Goal: Task Accomplishment & Management: Use online tool/utility

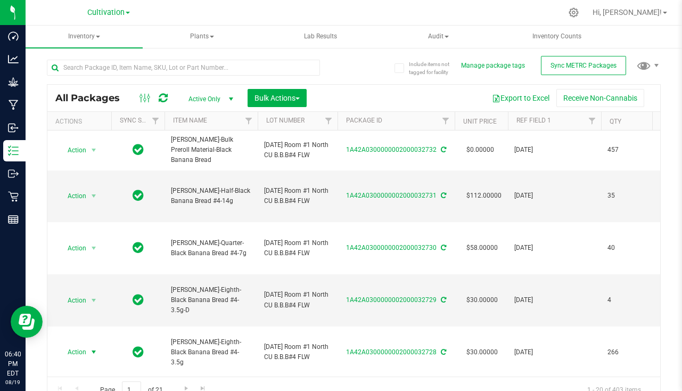
scroll to position [53, 0]
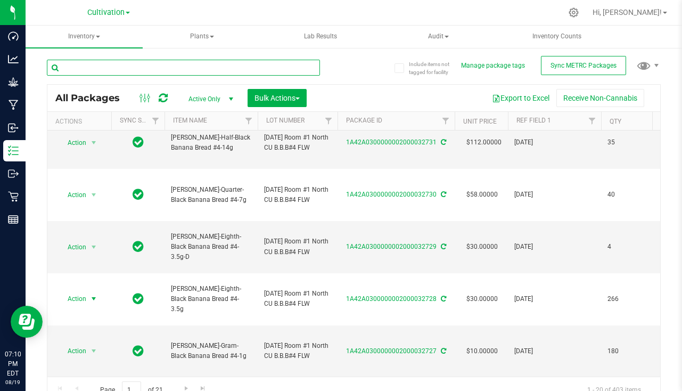
click at [234, 65] on input "text" at bounding box center [183, 68] width 273 height 16
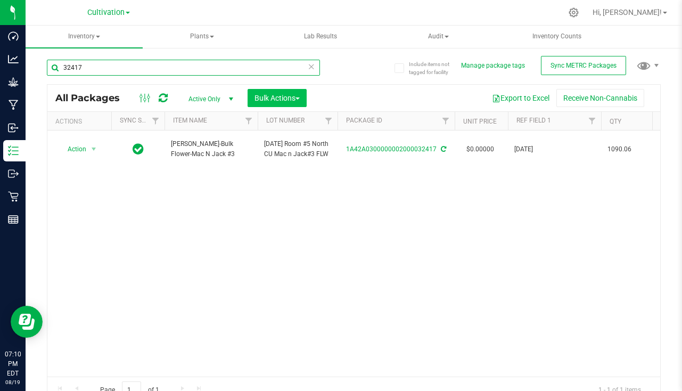
type input "32417"
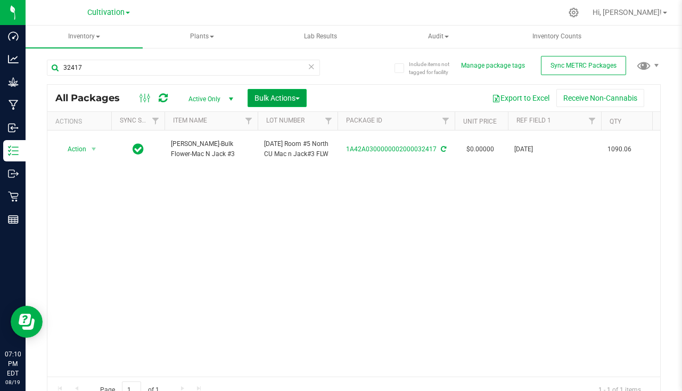
click at [263, 99] on span "Bulk Actions" at bounding box center [276, 98] width 45 height 9
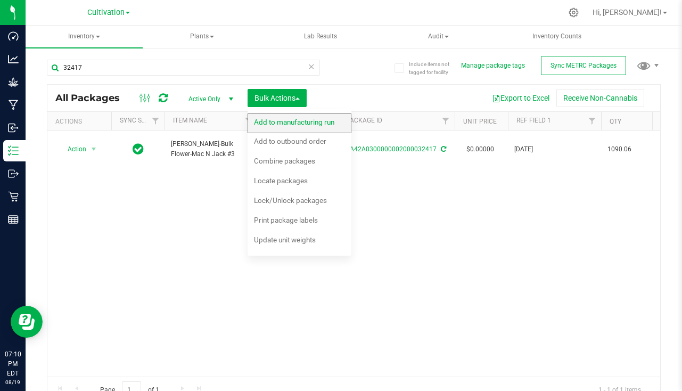
click at [301, 125] on span "Add to manufacturing run" at bounding box center [294, 122] width 80 height 9
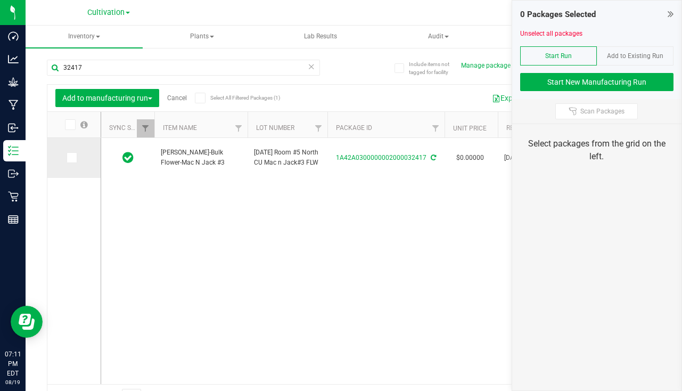
click at [76, 162] on span at bounding box center [72, 157] width 11 height 11
click at [0, 0] on input "checkbox" at bounding box center [0, 0] width 0 height 0
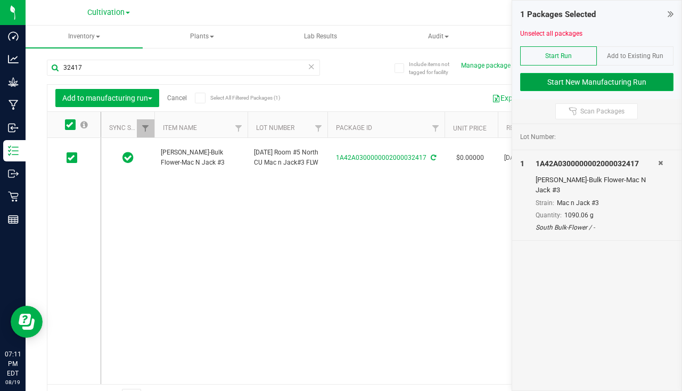
click at [580, 77] on button "Start New Manufacturing Run" at bounding box center [596, 82] width 153 height 18
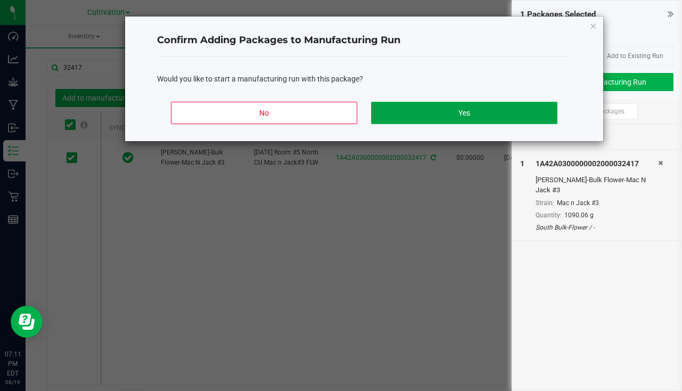
click at [506, 114] on button "Yes" at bounding box center [464, 113] width 186 height 22
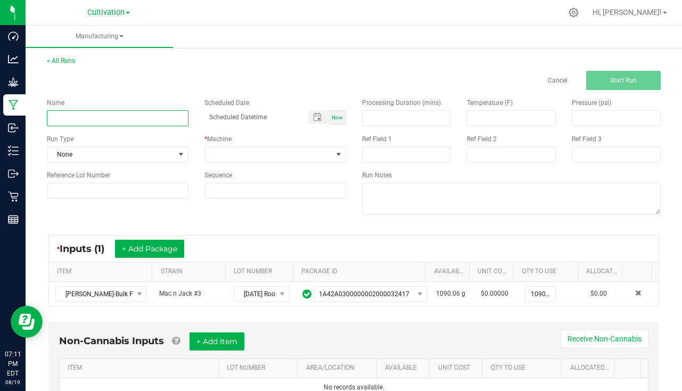
click at [97, 121] on input at bounding box center [118, 118] width 142 height 16
type input "[PERSON_NAME] - Mac n Jack #3 [DATE]"
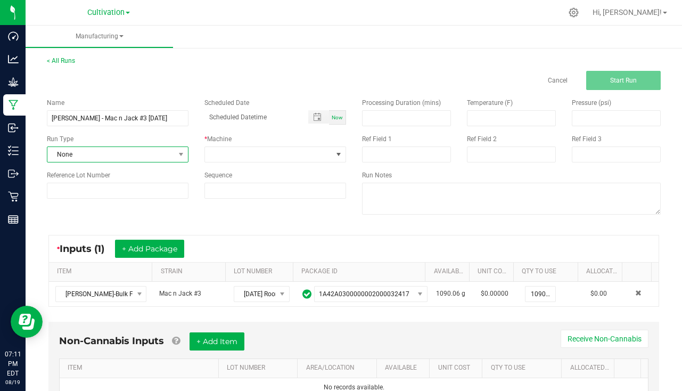
click at [105, 149] on span "None" at bounding box center [110, 154] width 127 height 15
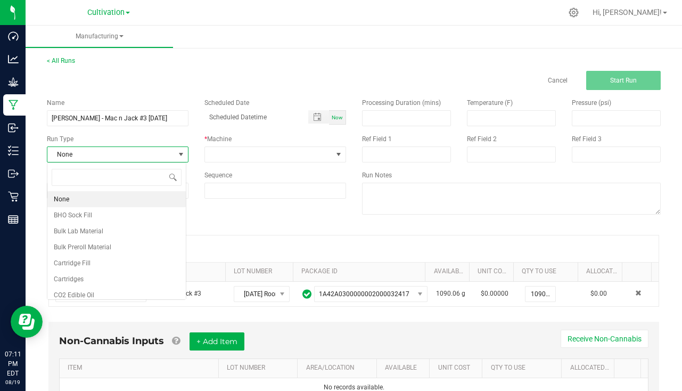
scroll to position [16, 139]
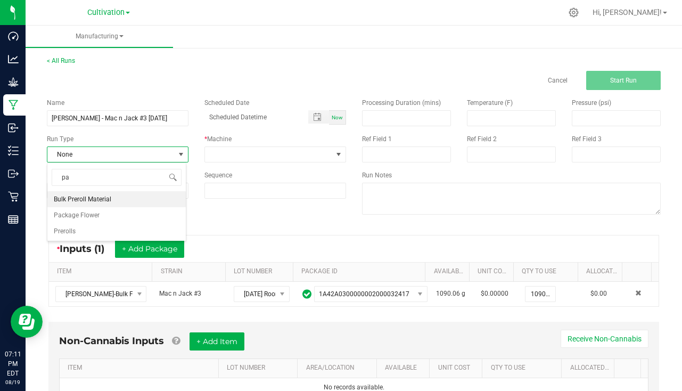
type input "pac"
click at [95, 198] on span "Package Flower" at bounding box center [77, 199] width 46 height 11
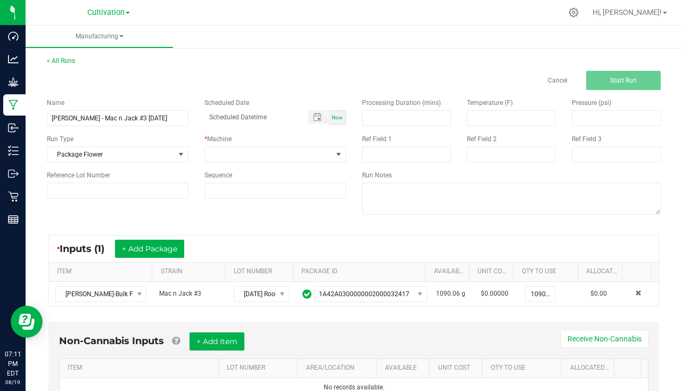
click at [333, 117] on span "Now" at bounding box center [336, 117] width 11 height 6
type input "[DATE] 7:11 PM"
click at [271, 160] on span at bounding box center [268, 154] width 127 height 15
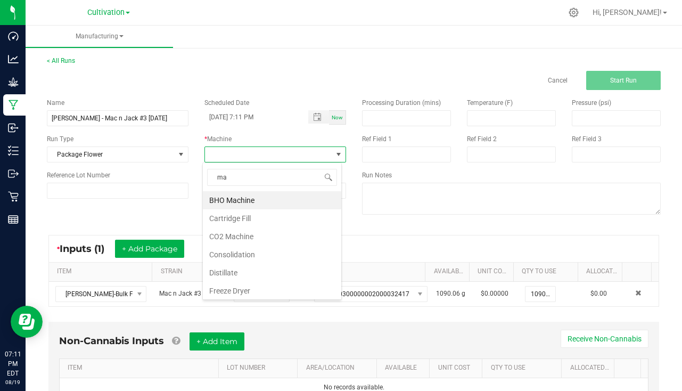
type input "man"
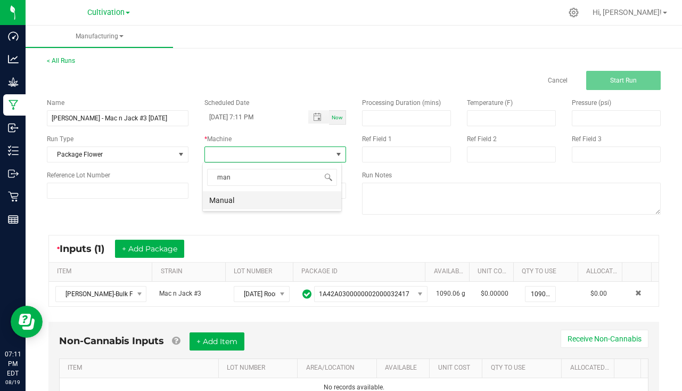
click at [234, 195] on li "Manual" at bounding box center [272, 200] width 138 height 18
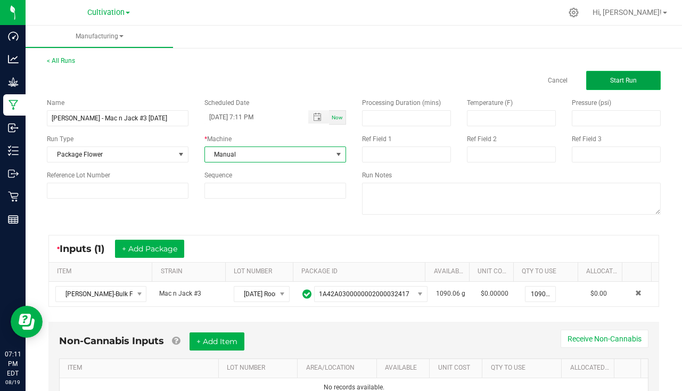
click at [613, 85] on button "Start Run" at bounding box center [623, 80] width 74 height 19
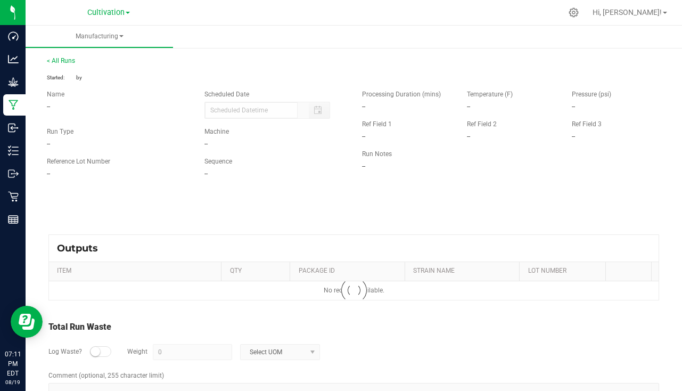
type input "[DATE] 7:11 PM"
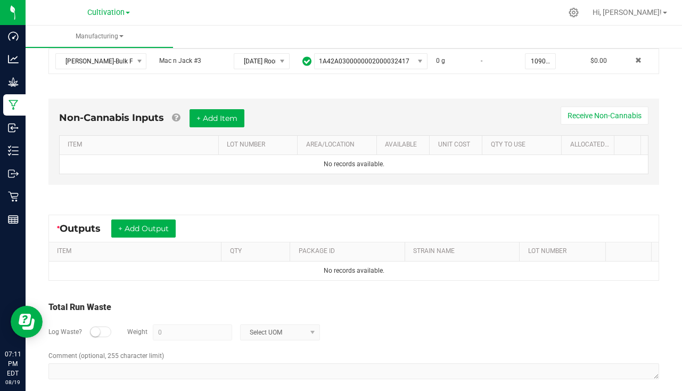
scroll to position [258, 0]
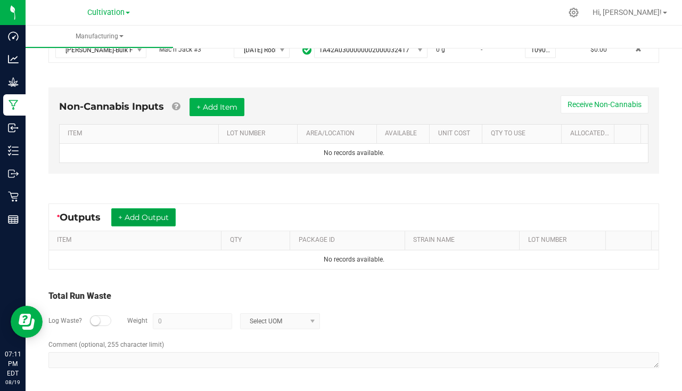
click at [155, 223] on button "+ Add Output" at bounding box center [143, 217] width 64 height 18
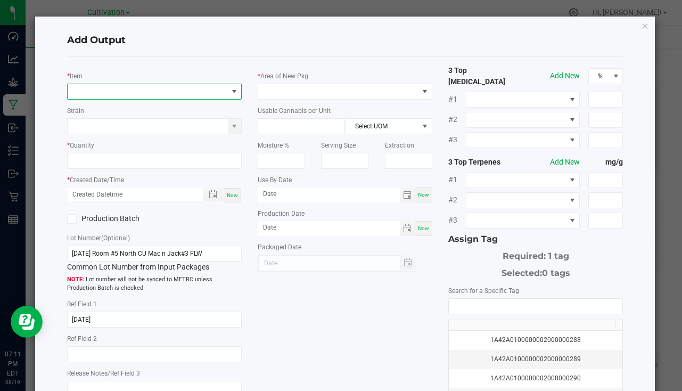
click at [153, 93] on span "NO DATA FOUND" at bounding box center [148, 91] width 160 height 15
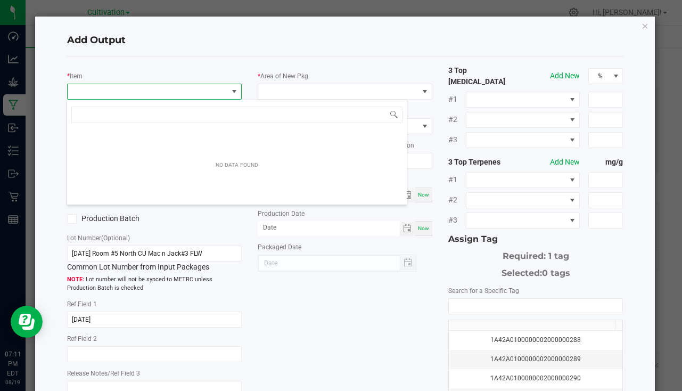
scroll to position [16, 172]
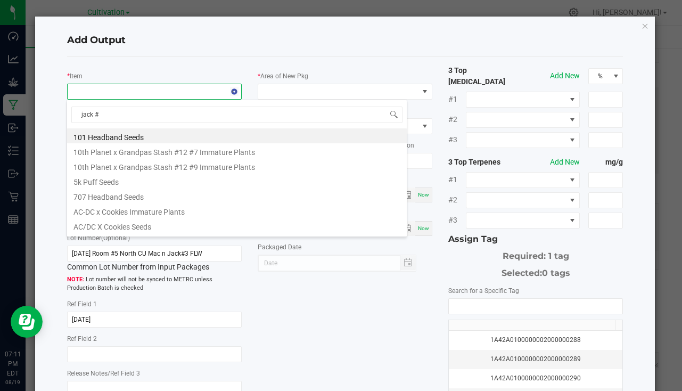
type input "jack #3"
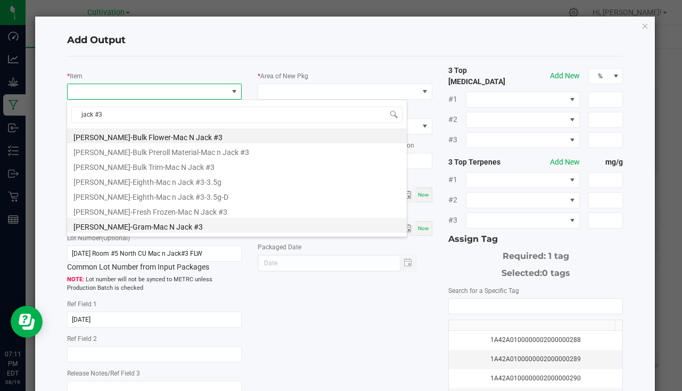
click at [136, 232] on li "[PERSON_NAME]-Gram-Mac N Jack #3" at bounding box center [236, 225] width 339 height 15
type input "0 ea"
type input "1"
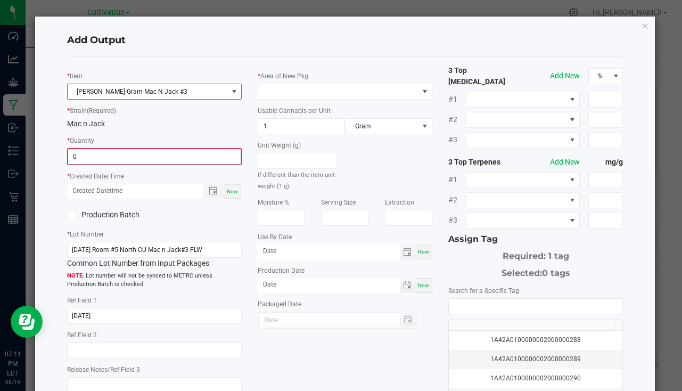
click at [152, 156] on input "0" at bounding box center [154, 156] width 172 height 15
type input "0 ea"
click at [199, 96] on span "[PERSON_NAME]-Gram-Mac N Jack #3" at bounding box center [148, 91] width 160 height 15
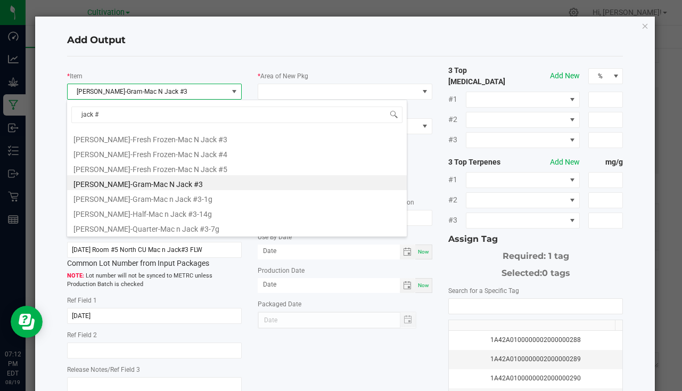
scroll to position [236, 0]
type input "jack #3"
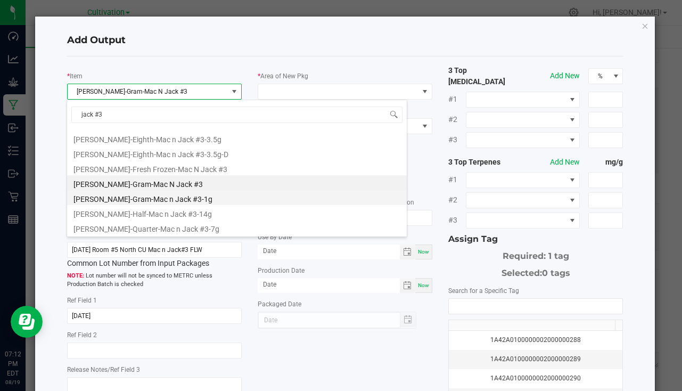
click at [139, 203] on li "[PERSON_NAME]-Gram-Mac n Jack #3-1g" at bounding box center [236, 197] width 339 height 15
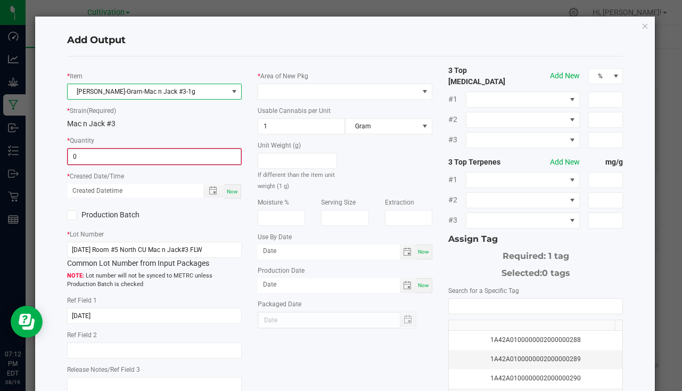
click at [142, 154] on input "0" at bounding box center [154, 156] width 172 height 15
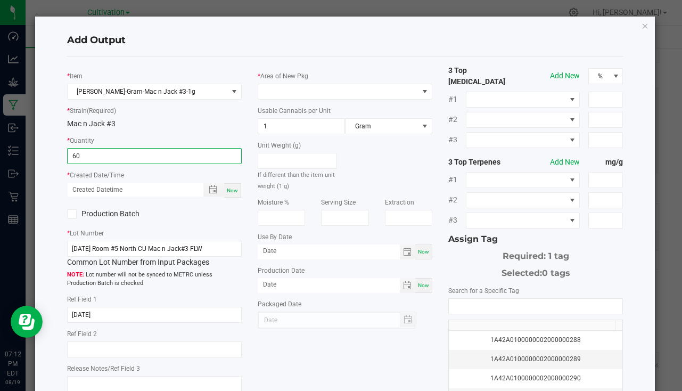
type input "60 ea"
click at [230, 195] on div "Now" at bounding box center [232, 190] width 17 height 14
type input "[DATE] 7:12 PM"
type input "[DATE]"
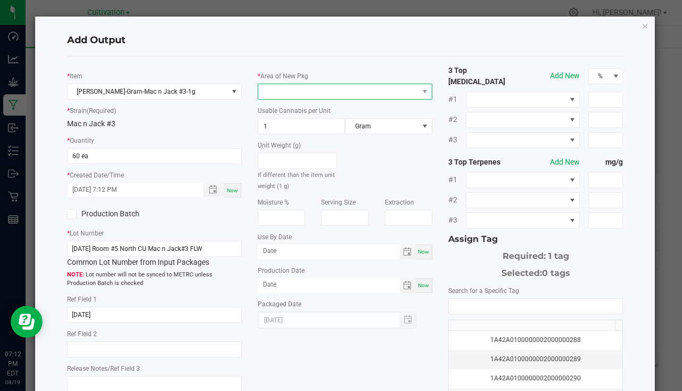
click at [300, 98] on span at bounding box center [338, 91] width 160 height 15
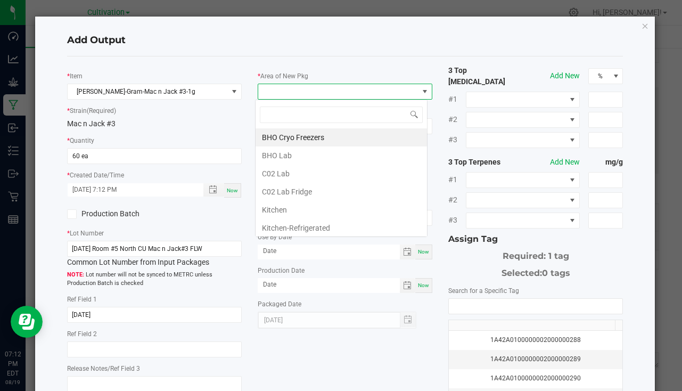
scroll to position [16, 172]
type input "bulk"
click at [291, 137] on li "South Bulk-Flower" at bounding box center [340, 137] width 171 height 18
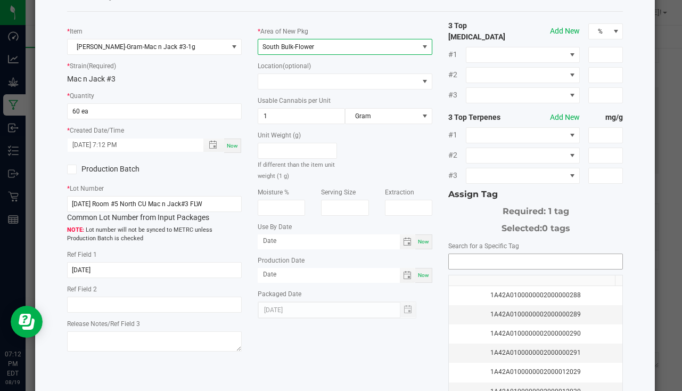
scroll to position [45, 0]
click at [488, 256] on input "NO DATA FOUND" at bounding box center [535, 260] width 173 height 15
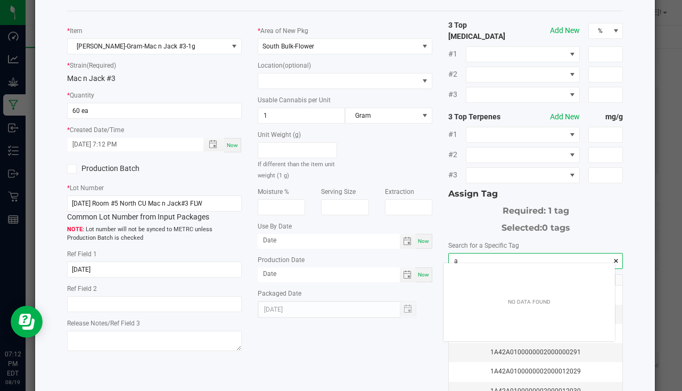
scroll to position [15, 171]
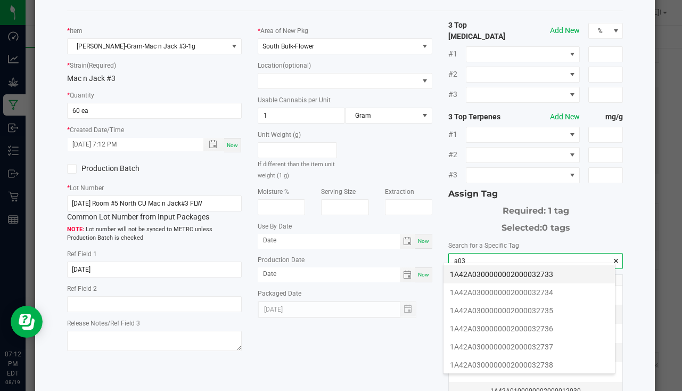
click at [515, 275] on li "1A42A0300000002000032733" at bounding box center [528, 274] width 171 height 18
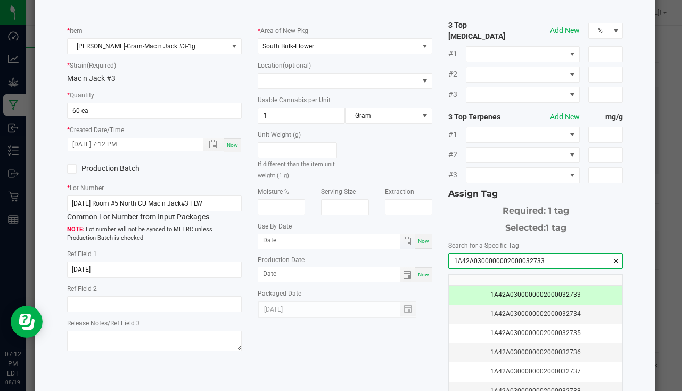
scroll to position [118, 0]
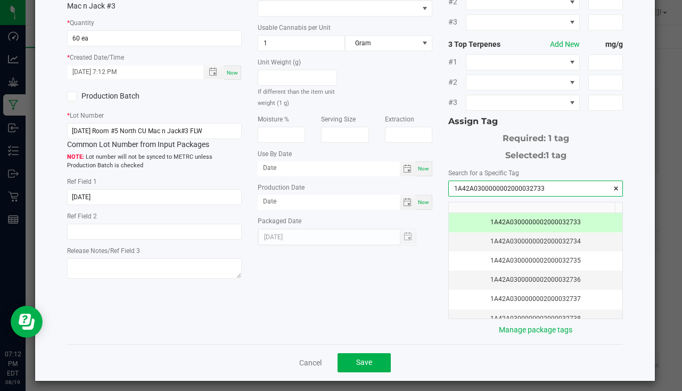
type input "1A42A0300000002000032733"
click at [357, 344] on div "Cancel Save" at bounding box center [344, 362] width 555 height 37
click at [357, 358] on span "Save" at bounding box center [364, 362] width 16 height 9
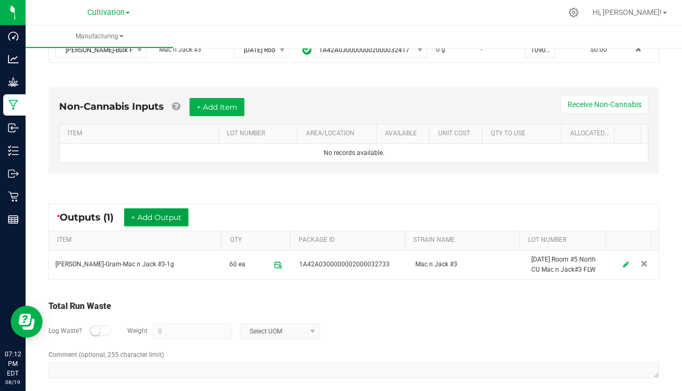
click at [156, 212] on button "+ Add Output" at bounding box center [156, 217] width 64 height 18
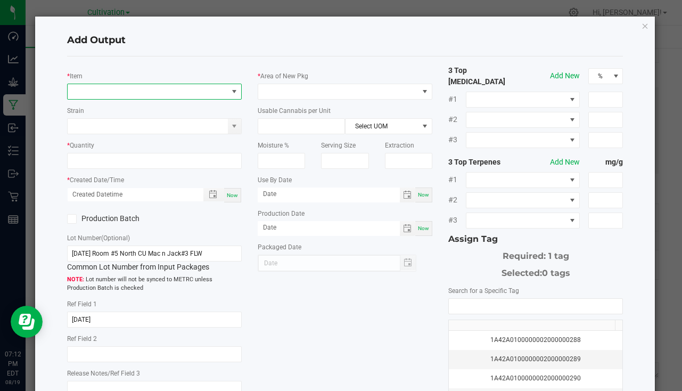
click at [115, 85] on span "NO DATA FOUND" at bounding box center [148, 91] width 160 height 15
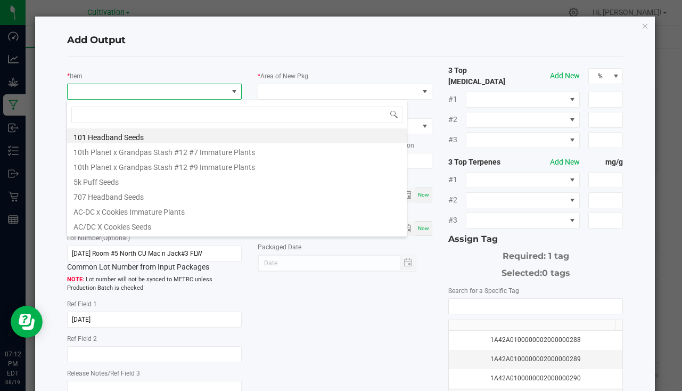
scroll to position [16, 172]
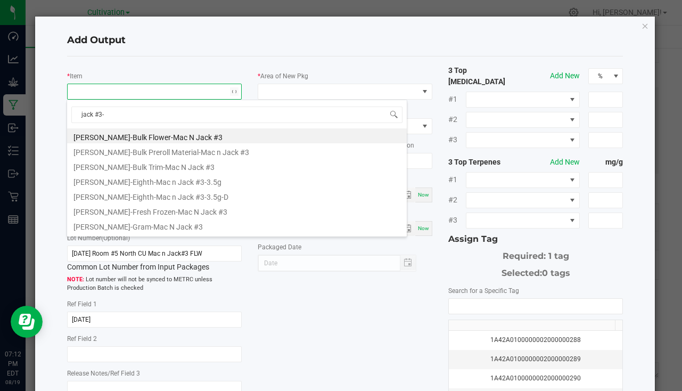
type input "jack #3-3"
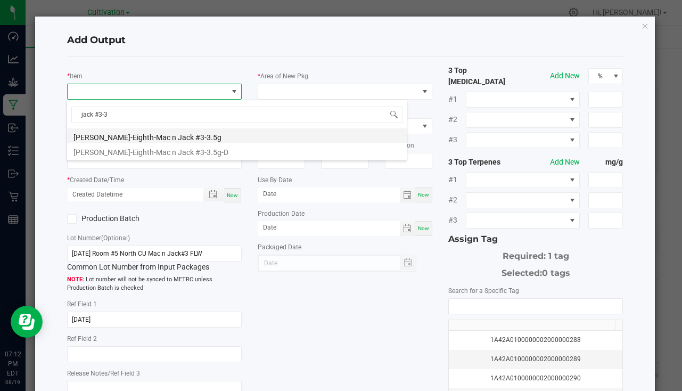
click at [145, 138] on li "[PERSON_NAME]-Eighth-Mac n Jack #3-3.5g" at bounding box center [236, 135] width 339 height 15
type input "0 ea"
type input "3.5"
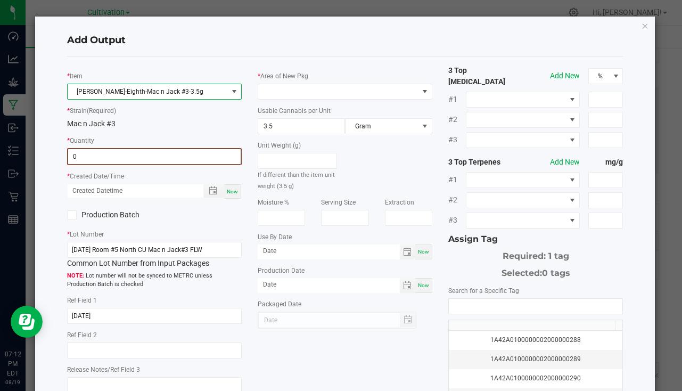
click at [140, 162] on input "0" at bounding box center [154, 156] width 172 height 15
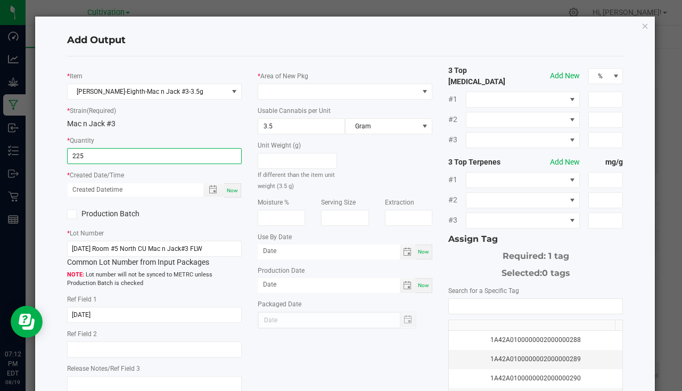
type input "225 ea"
click at [228, 193] on span "Now" at bounding box center [232, 190] width 11 height 6
type input "[DATE] 7:12 PM"
type input "[DATE]"
click at [298, 80] on label "Area of New Pkg" at bounding box center [284, 76] width 48 height 10
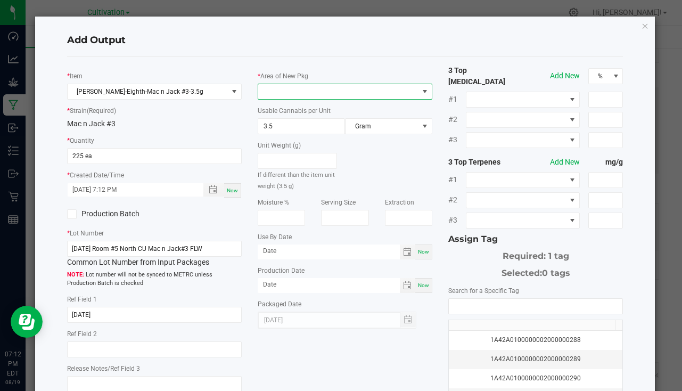
click at [292, 86] on span at bounding box center [338, 91] width 160 height 15
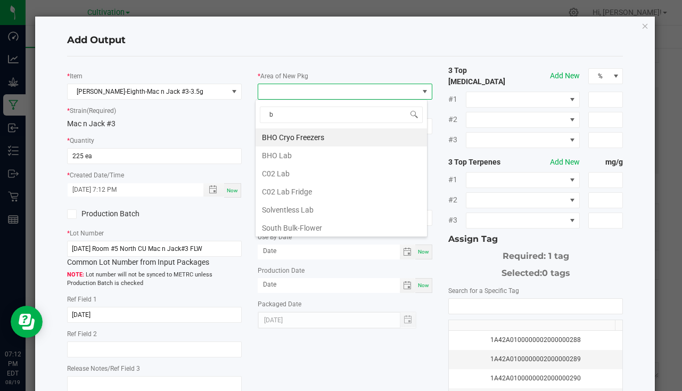
type input "bu"
click at [292, 143] on li "South Bulk-Flower" at bounding box center [340, 137] width 171 height 18
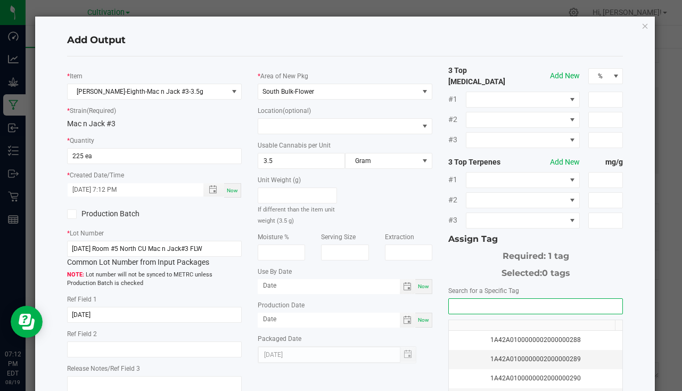
click at [498, 304] on input "NO DATA FOUND" at bounding box center [535, 305] width 173 height 15
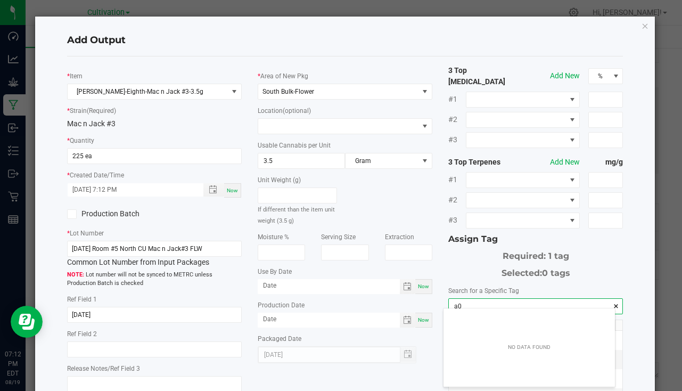
scroll to position [15, 171]
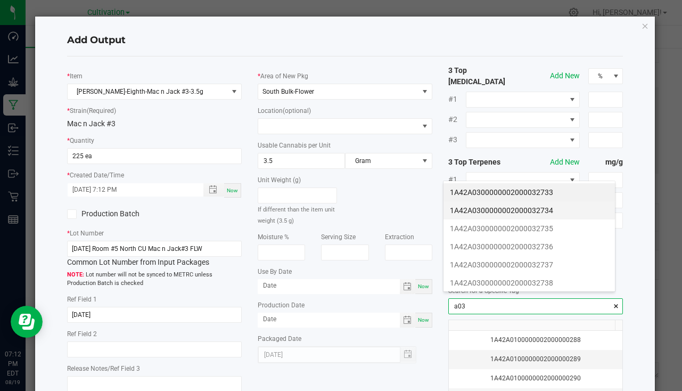
click at [542, 209] on li "1A42A0300000002000032734" at bounding box center [528, 210] width 171 height 18
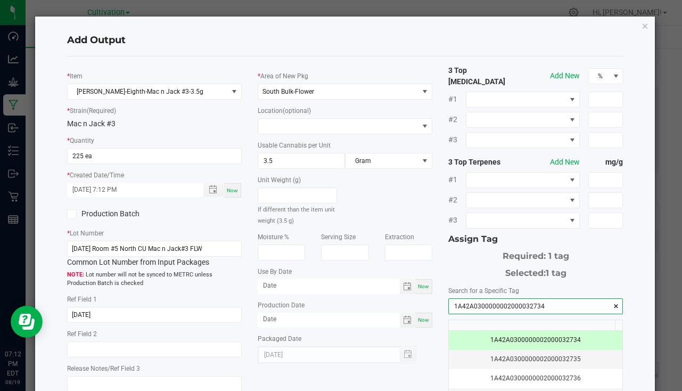
scroll to position [118, 0]
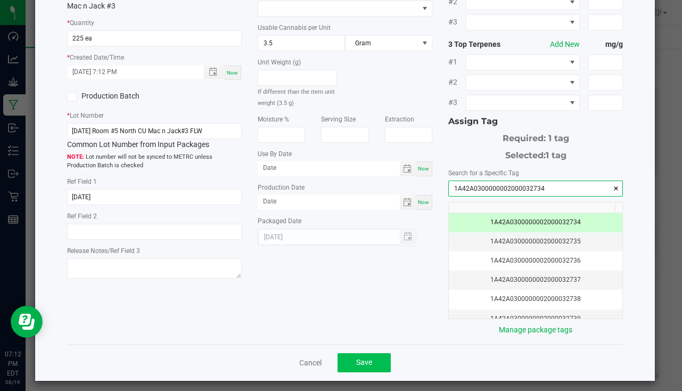
type input "1A42A0300000002000032734"
click at [359, 358] on span "Save" at bounding box center [364, 362] width 16 height 9
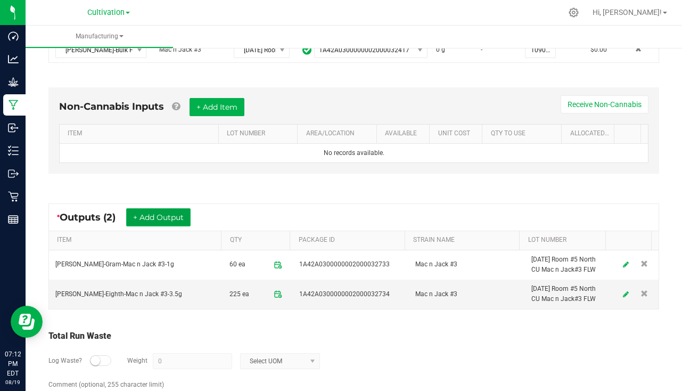
click at [158, 219] on button "+ Add Output" at bounding box center [158, 217] width 64 height 18
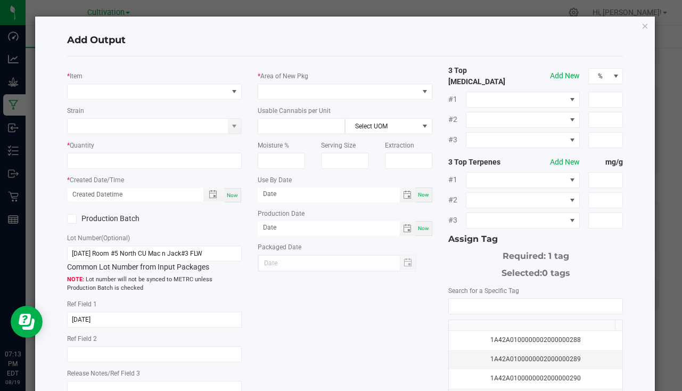
click at [175, 102] on div "* Item Strain * Quantity * Created Date/Time Now Production Batch Lot Number (O…" at bounding box center [154, 234] width 190 height 339
click at [189, 81] on div "* Item" at bounding box center [154, 84] width 175 height 29
click at [179, 88] on span "NO DATA FOUND" at bounding box center [148, 91] width 160 height 15
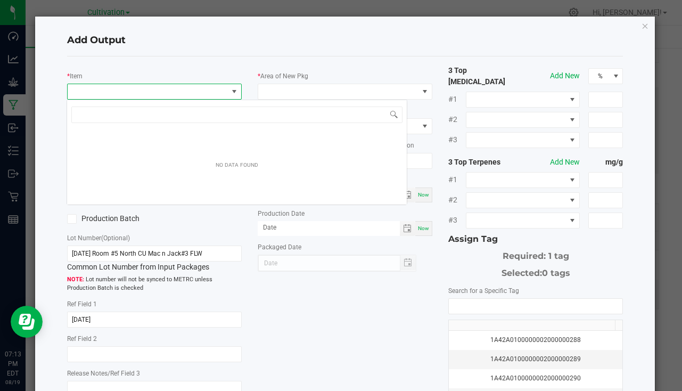
scroll to position [16, 172]
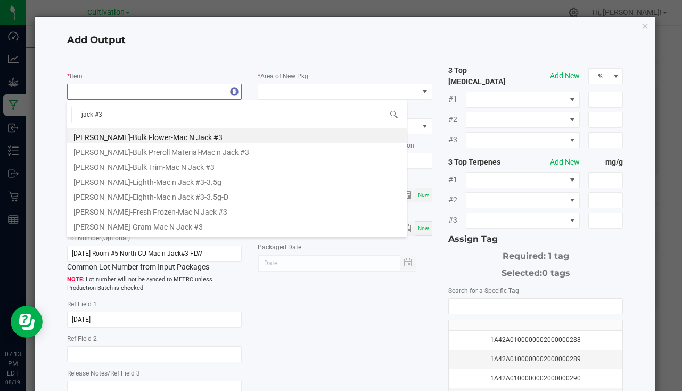
type input "jack #3-7"
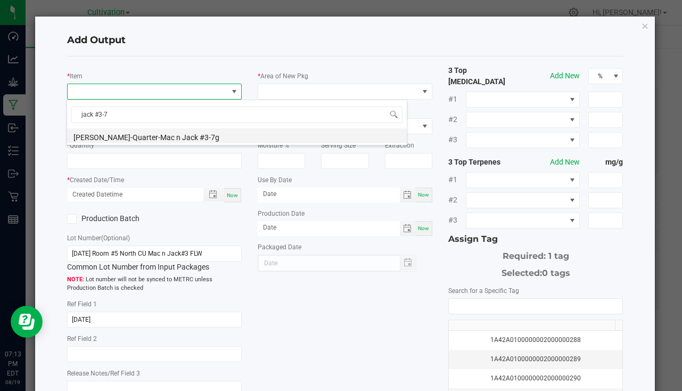
click at [162, 138] on li "[PERSON_NAME]-Quarter-Mac n Jack #3-7g" at bounding box center [236, 135] width 339 height 15
type input "0 ea"
type input "7"
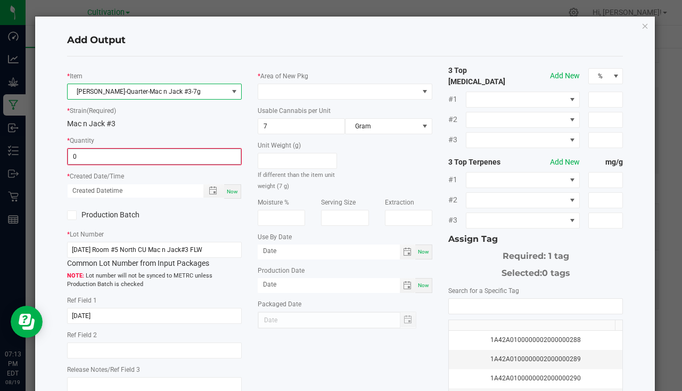
click at [122, 157] on input "0" at bounding box center [154, 156] width 172 height 15
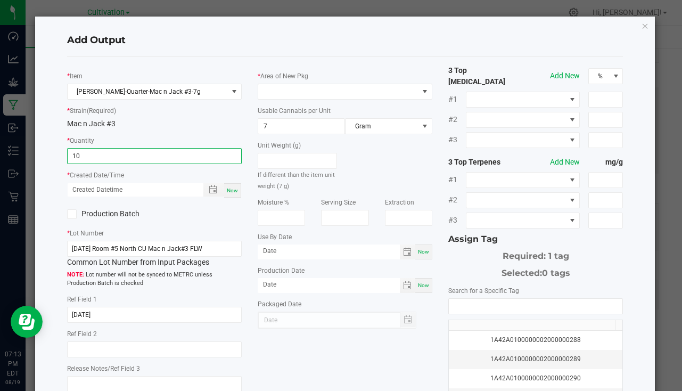
type input "10 ea"
click at [232, 189] on span "Now" at bounding box center [232, 190] width 11 height 6
type input "[DATE] 7:13 PM"
type input "[DATE]"
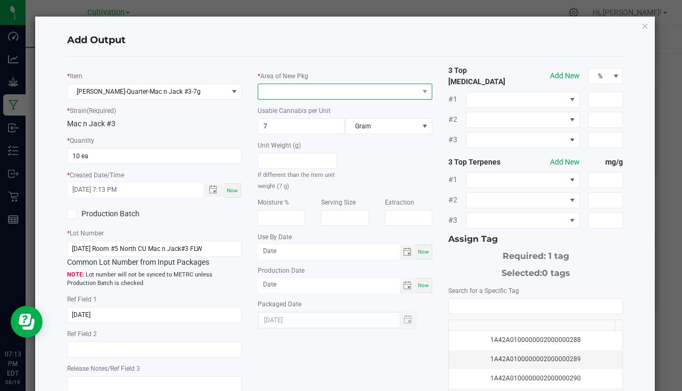
click at [296, 97] on span at bounding box center [338, 91] width 160 height 15
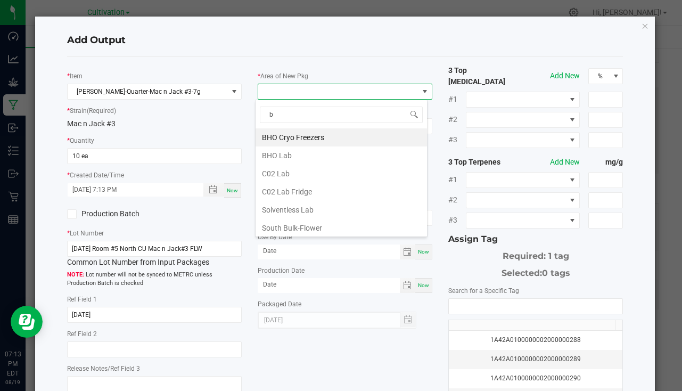
type input "bu"
click at [291, 140] on li "South Bulk-Flower" at bounding box center [340, 137] width 171 height 18
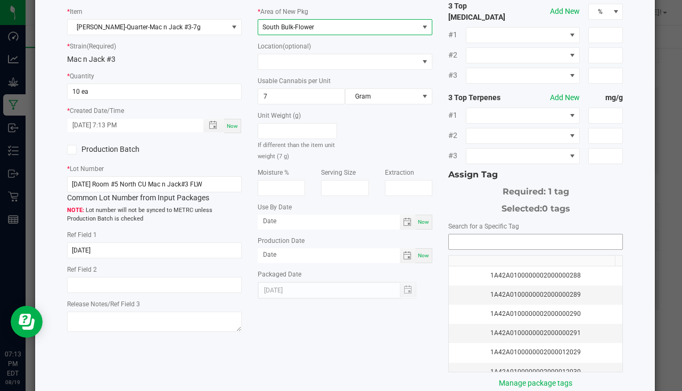
scroll to position [67, 0]
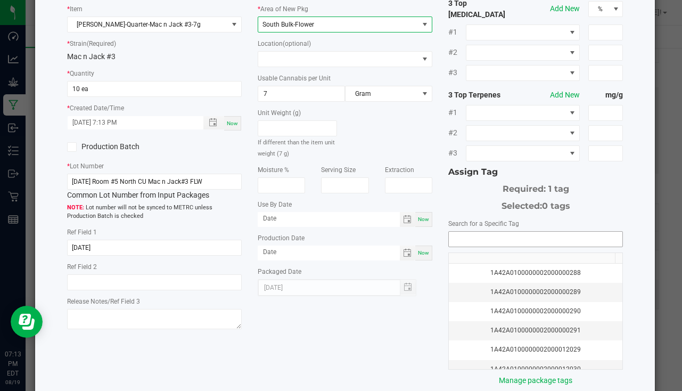
click at [476, 240] on kendo-autocomplete at bounding box center [535, 239] width 175 height 16
click at [482, 231] on input "NO DATA FOUND" at bounding box center [535, 238] width 173 height 15
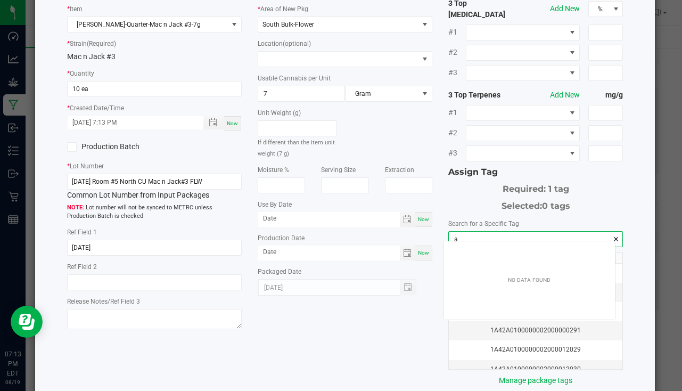
scroll to position [15, 171]
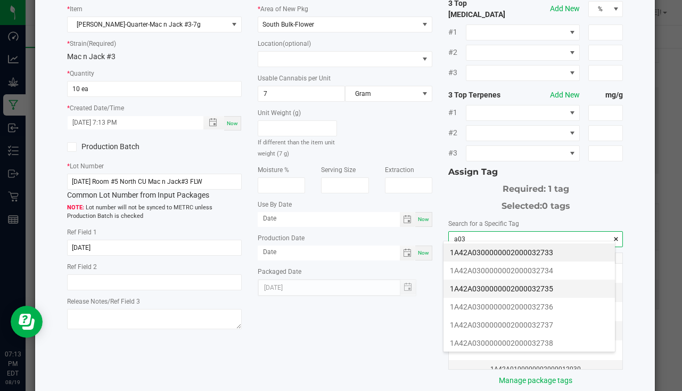
click at [505, 284] on li "1A42A0300000002000032735" at bounding box center [528, 288] width 171 height 18
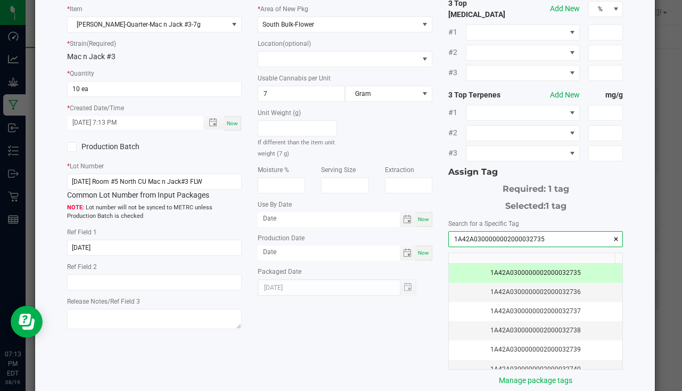
scroll to position [118, 0]
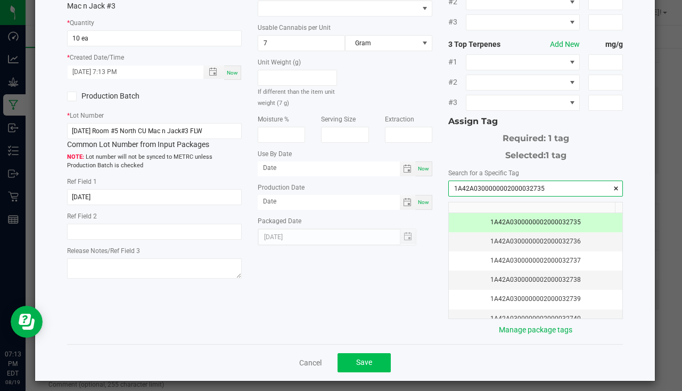
type input "1A42A0300000002000032735"
click at [356, 365] on button "Save" at bounding box center [363, 362] width 53 height 19
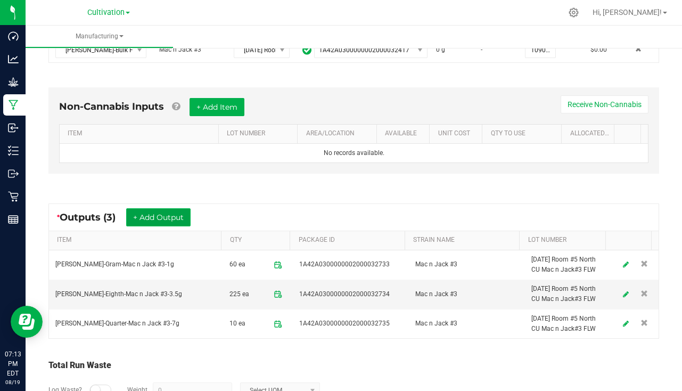
click at [151, 219] on button "+ Add Output" at bounding box center [158, 217] width 64 height 18
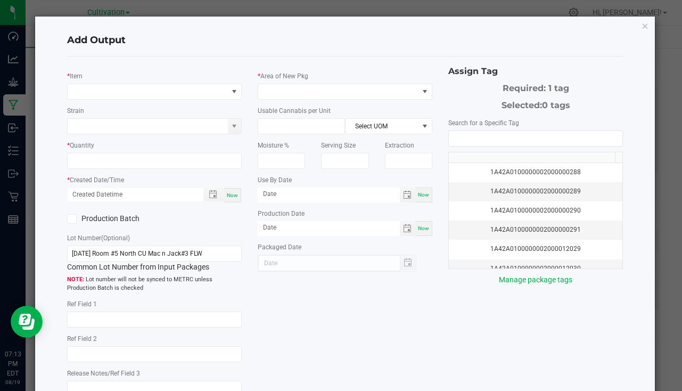
type input "[DATE]"
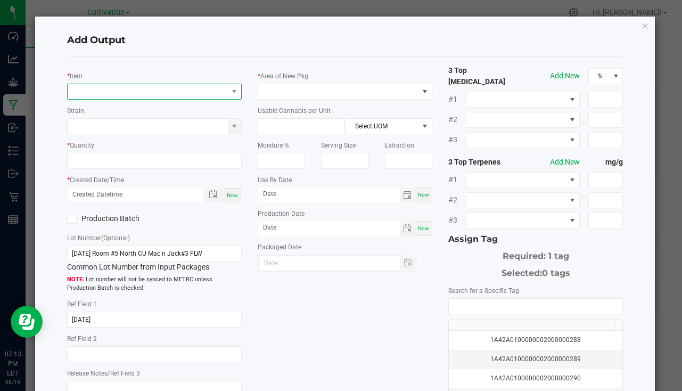
click at [136, 97] on span "NO DATA FOUND" at bounding box center [148, 91] width 160 height 15
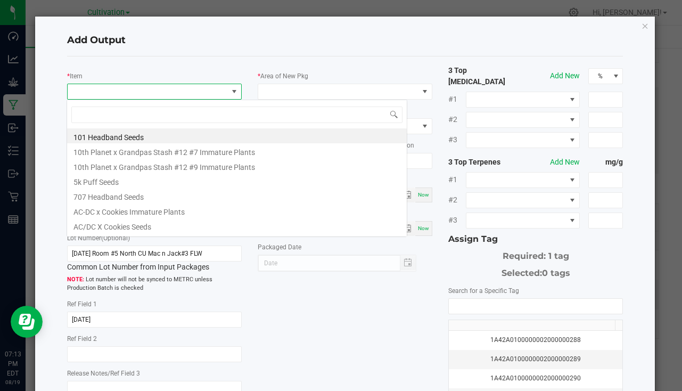
scroll to position [16, 172]
type input "a"
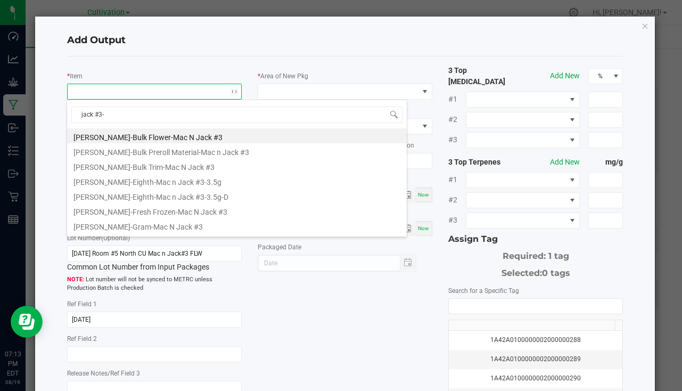
type input "jack #3-1"
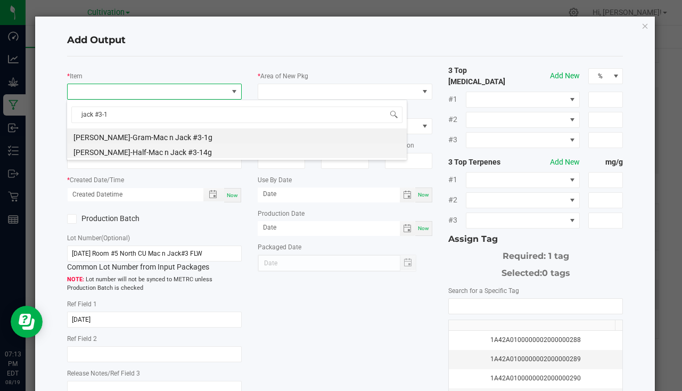
click at [112, 151] on li "[PERSON_NAME]-Half-Mac n Jack #3-14g" at bounding box center [236, 150] width 339 height 15
type input "0 ea"
type input "14"
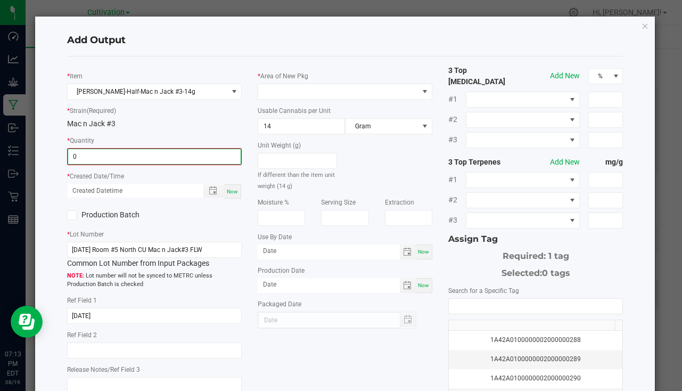
click at [119, 152] on input "0" at bounding box center [154, 156] width 172 height 15
type input "5 ea"
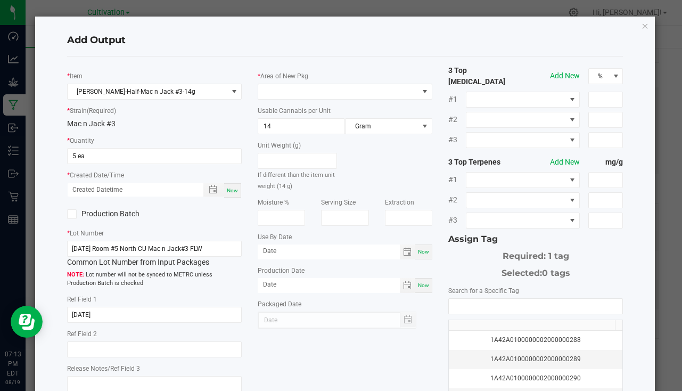
click at [233, 195] on div "Now" at bounding box center [232, 190] width 17 height 14
type input "[DATE] 7:13 PM"
type input "[DATE]"
click at [326, 98] on span at bounding box center [338, 91] width 160 height 15
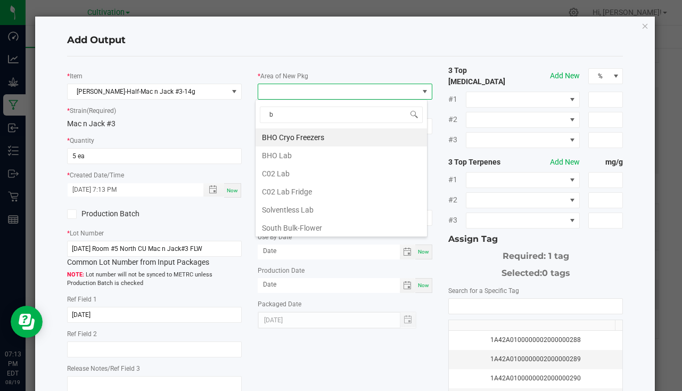
type input "bu"
click at [315, 128] on div "bu South Bulk-Flower South Bulk-Lab Material South Bulk-Packaging South Bulk-Pr…" at bounding box center [341, 167] width 172 height 137
click at [309, 132] on li "South Bulk-Flower" at bounding box center [340, 137] width 171 height 18
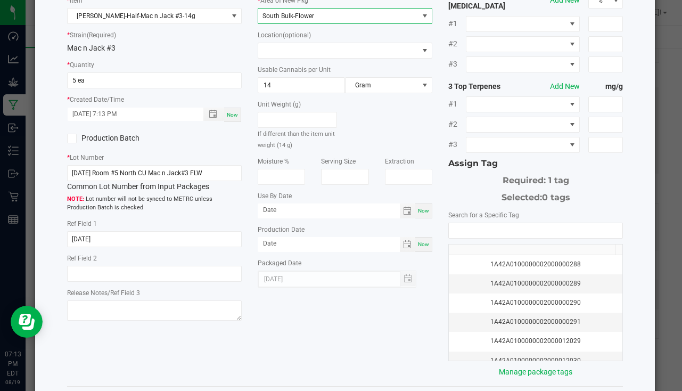
scroll to position [82, 0]
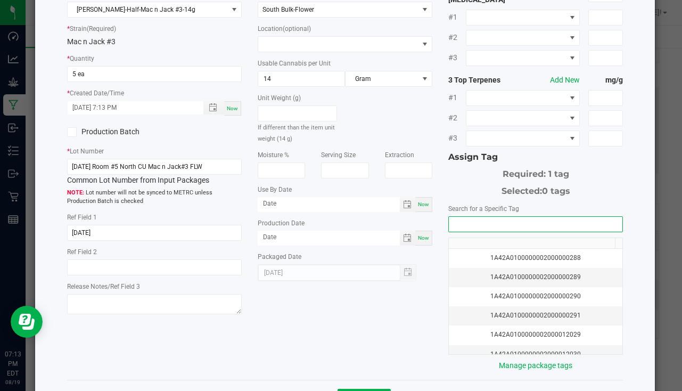
click at [518, 219] on input "NO DATA FOUND" at bounding box center [535, 224] width 173 height 15
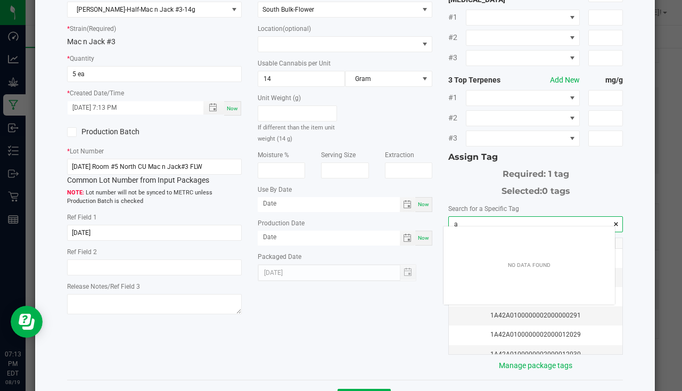
scroll to position [15, 171]
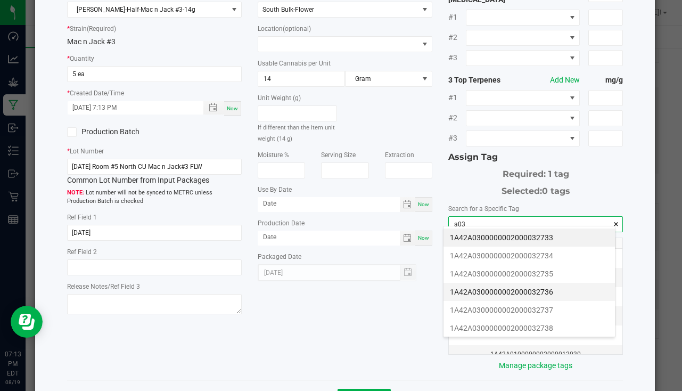
click at [531, 284] on li "1A42A0300000002000032736" at bounding box center [528, 292] width 171 height 18
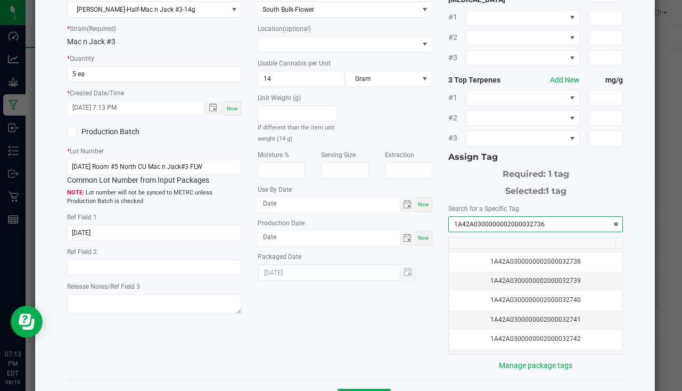
scroll to position [118, 0]
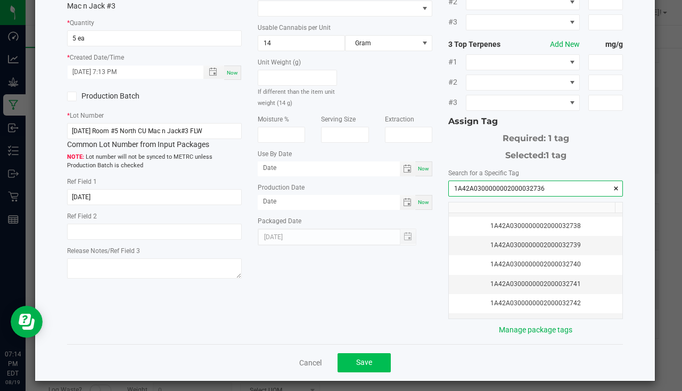
type input "1A42A0300000002000032736"
click at [349, 353] on button "Save" at bounding box center [363, 362] width 53 height 19
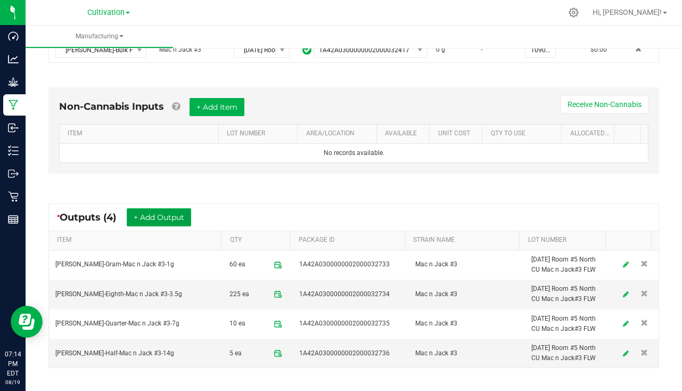
click at [160, 212] on button "+ Add Output" at bounding box center [159, 217] width 64 height 18
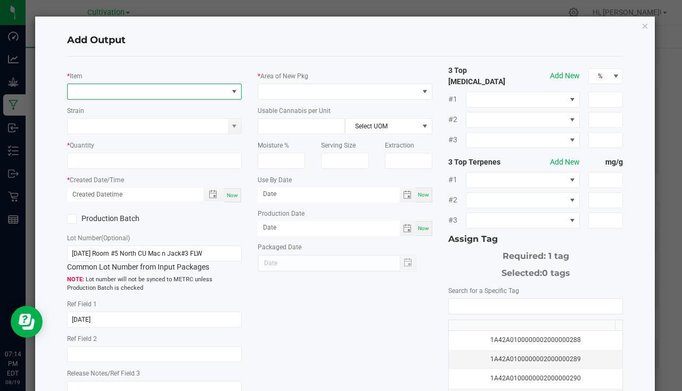
click at [180, 95] on span "NO DATA FOUND" at bounding box center [148, 91] width 160 height 15
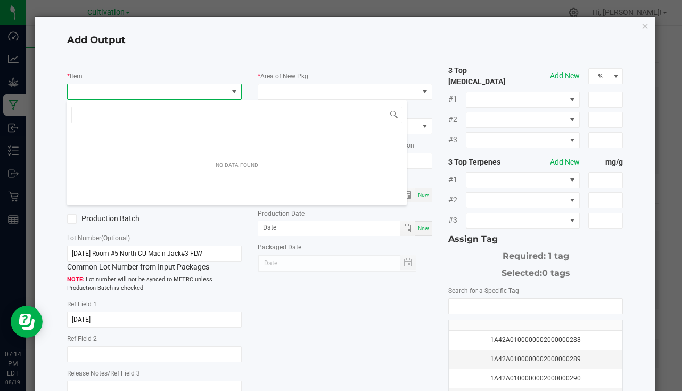
scroll to position [16, 172]
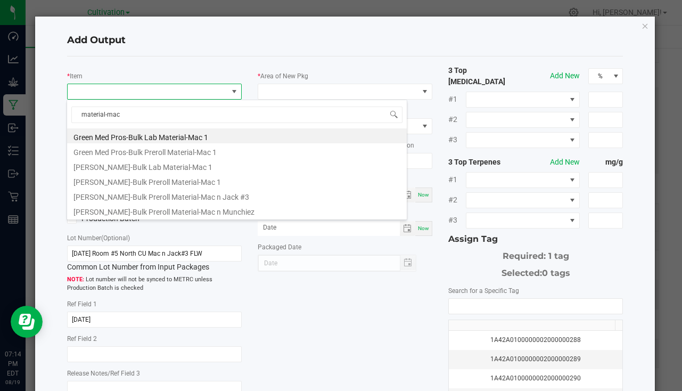
type input "material-mac n"
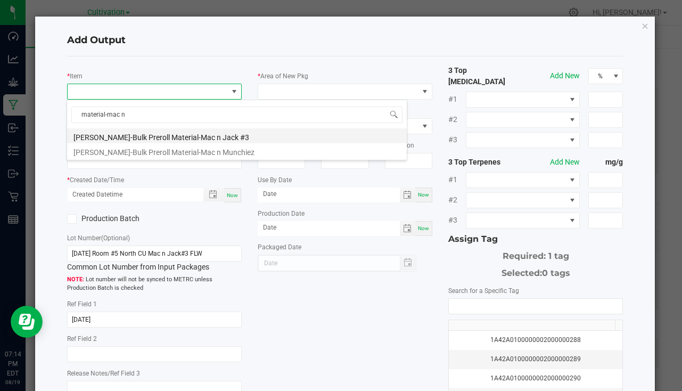
click at [170, 138] on li "[PERSON_NAME]-Bulk Preroll Material-Mac n Jack #3" at bounding box center [236, 135] width 339 height 15
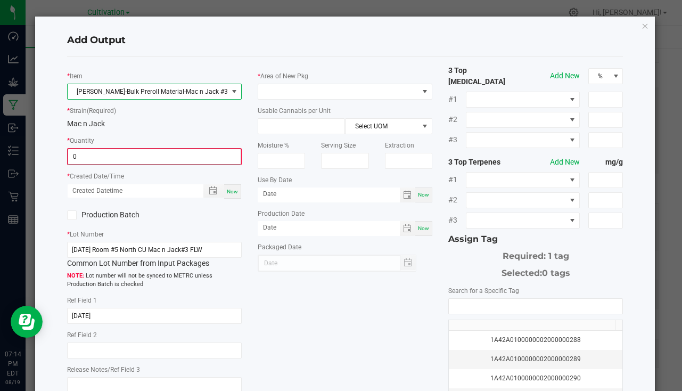
click at [150, 156] on input "0" at bounding box center [154, 156] width 172 height 15
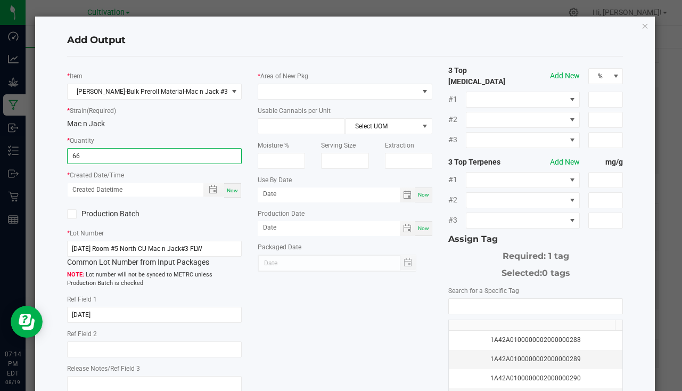
type input "66.0000 g"
click at [226, 186] on div "Now" at bounding box center [232, 190] width 17 height 14
type input "[DATE] 7:14 PM"
type input "[DATE]"
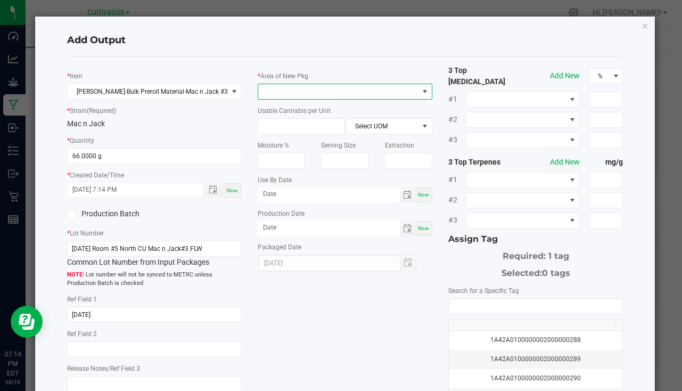
click at [302, 94] on span at bounding box center [338, 91] width 160 height 15
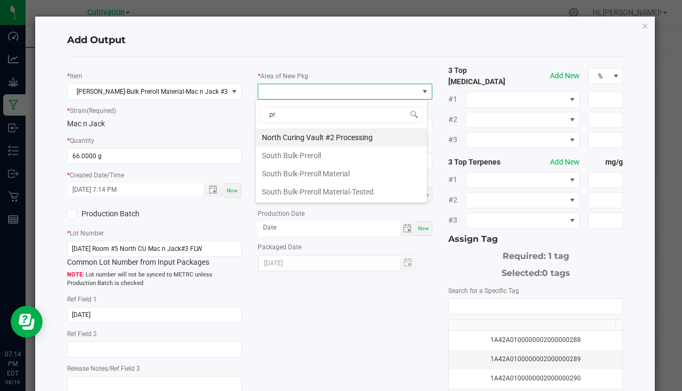
type input "pre"
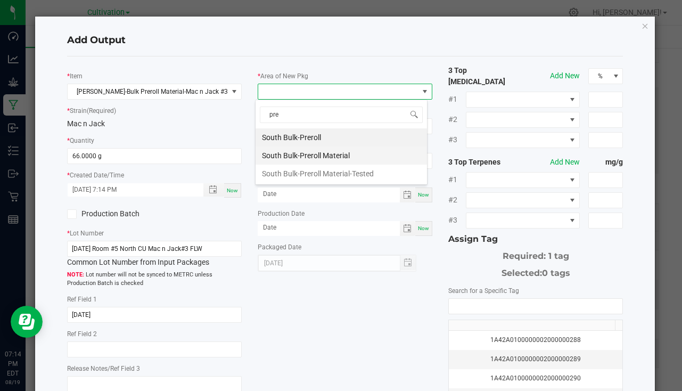
click at [320, 155] on li "South Bulk-Preroll Material" at bounding box center [340, 155] width 171 height 18
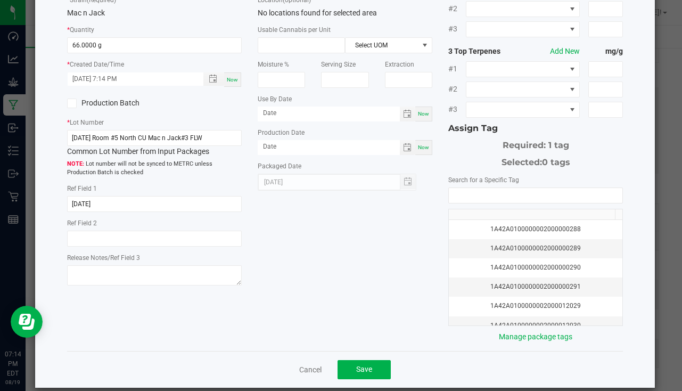
scroll to position [118, 0]
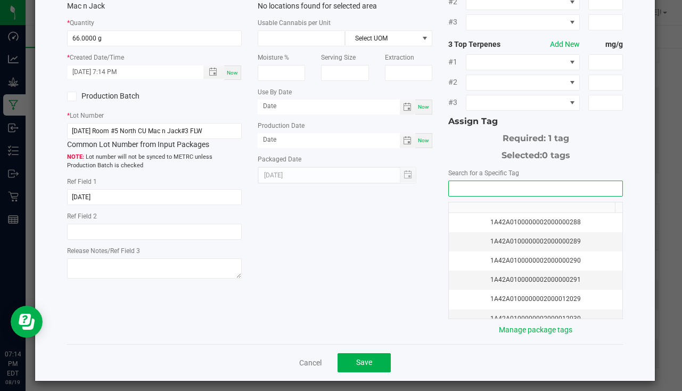
click at [497, 188] on input "NO DATA FOUND" at bounding box center [535, 188] width 173 height 15
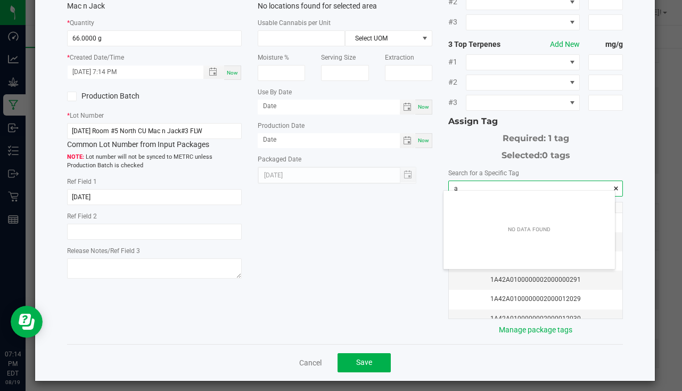
scroll to position [15, 171]
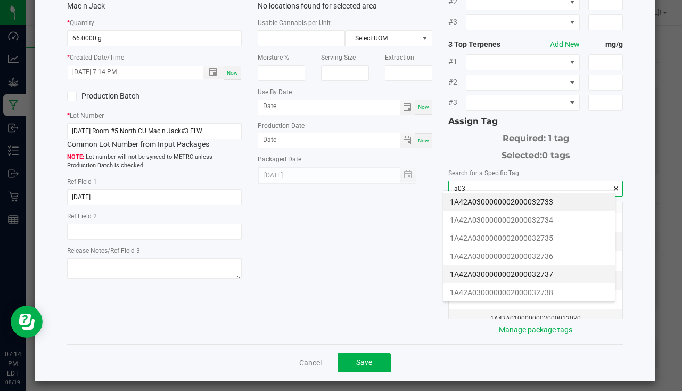
click at [517, 273] on li "1A42A0300000002000032737" at bounding box center [528, 274] width 171 height 18
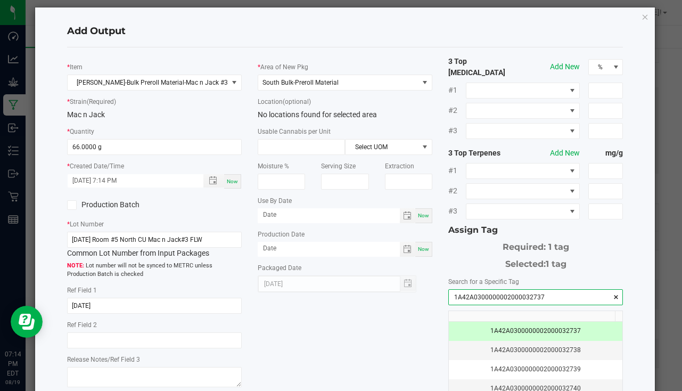
scroll to position [118, 0]
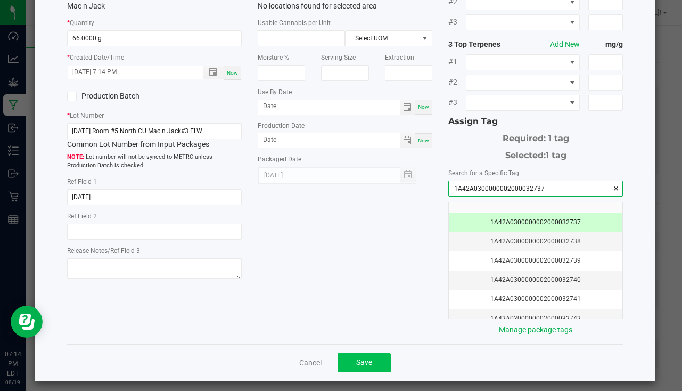
type input "1A42A0300000002000032737"
click at [359, 353] on button "Save" at bounding box center [363, 362] width 53 height 19
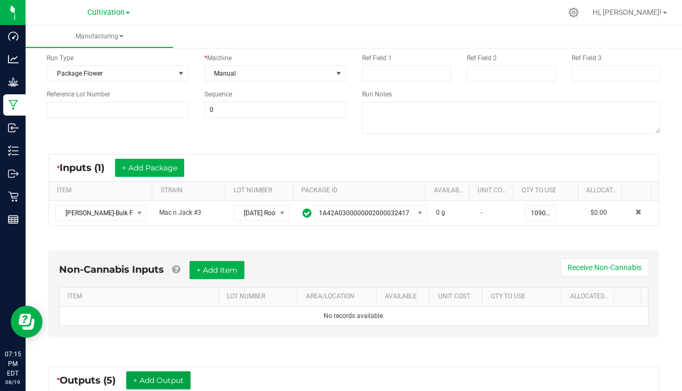
scroll to position [0, 0]
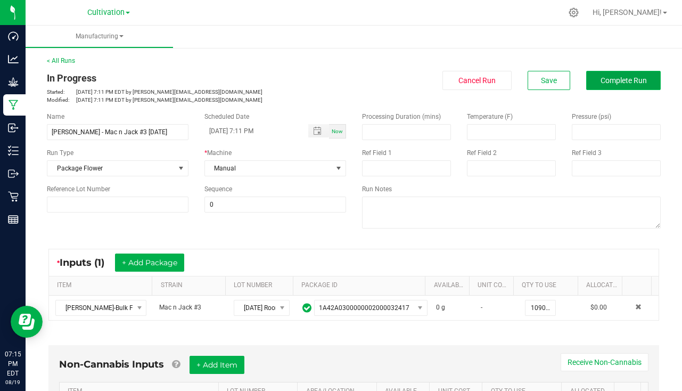
click at [635, 76] on span "Complete Run" at bounding box center [623, 80] width 46 height 9
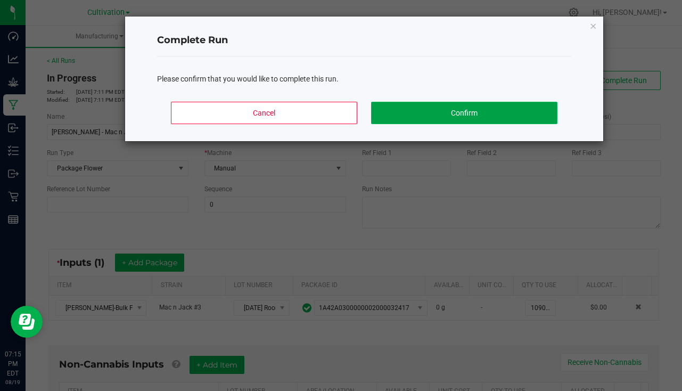
click at [506, 118] on button "Confirm" at bounding box center [464, 113] width 186 height 22
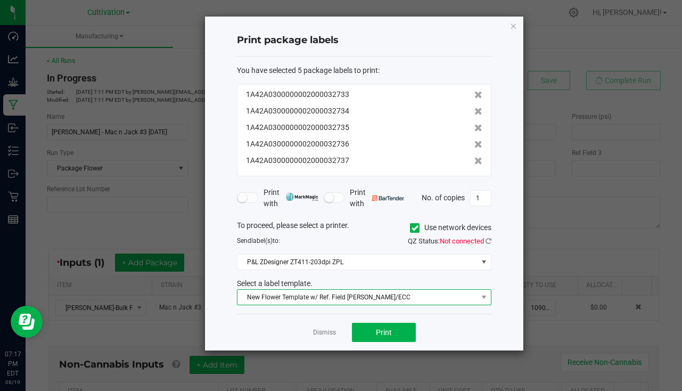
click at [355, 299] on span "New Flower Template w/ Ref. Field [PERSON_NAME]/ECC" at bounding box center [357, 296] width 240 height 15
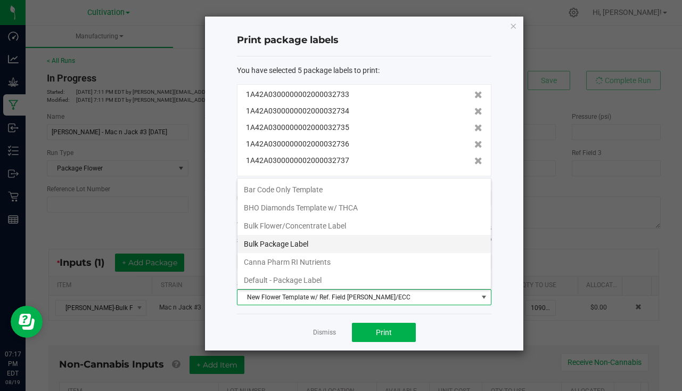
click at [320, 248] on li "Bulk Package Label" at bounding box center [363, 244] width 253 height 18
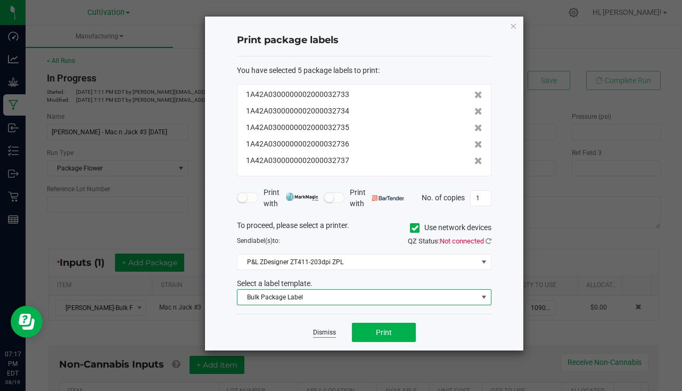
click at [321, 330] on link "Dismiss" at bounding box center [324, 332] width 23 height 9
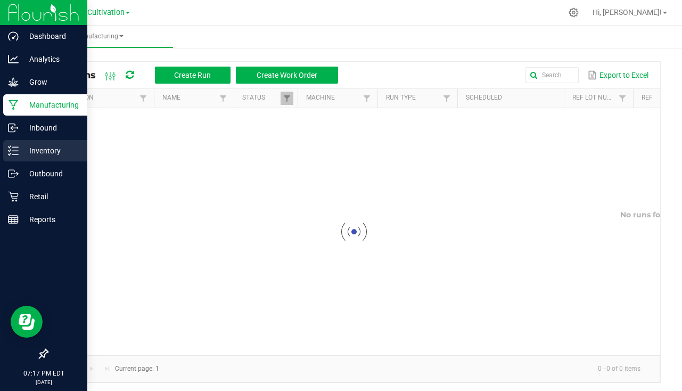
click at [18, 150] on icon at bounding box center [13, 150] width 11 height 11
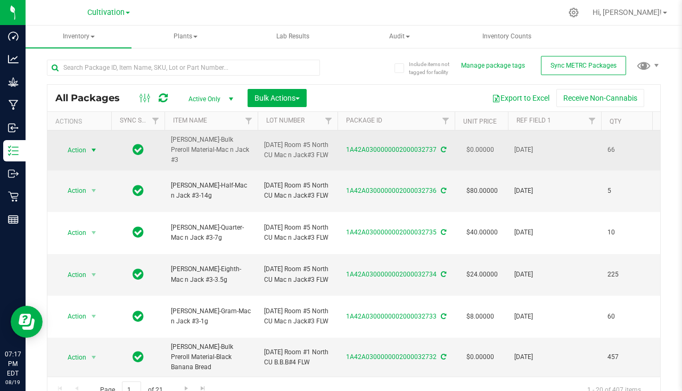
click at [95, 144] on span "select" at bounding box center [93, 150] width 13 height 15
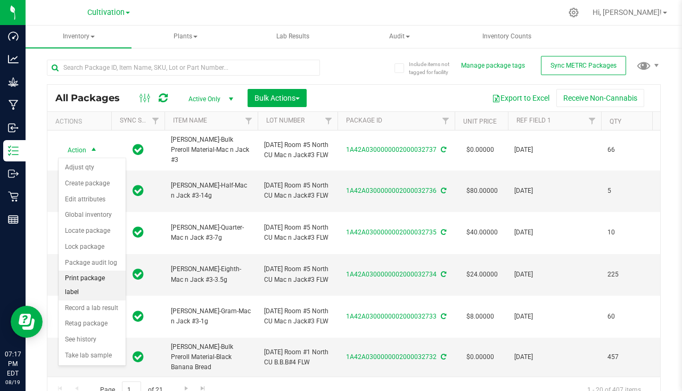
click at [98, 280] on li "Print package label" at bounding box center [92, 284] width 67 height 29
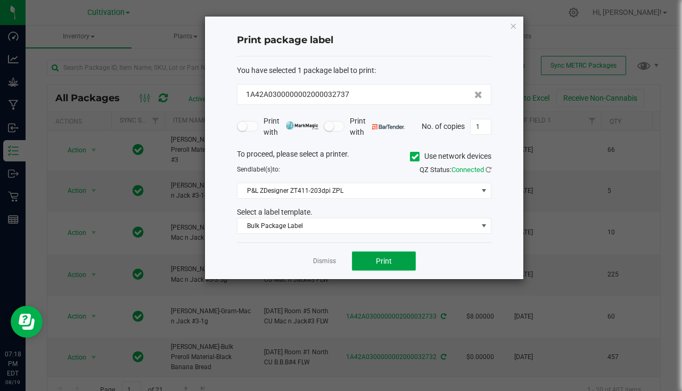
click at [370, 255] on button "Print" at bounding box center [384, 260] width 64 height 19
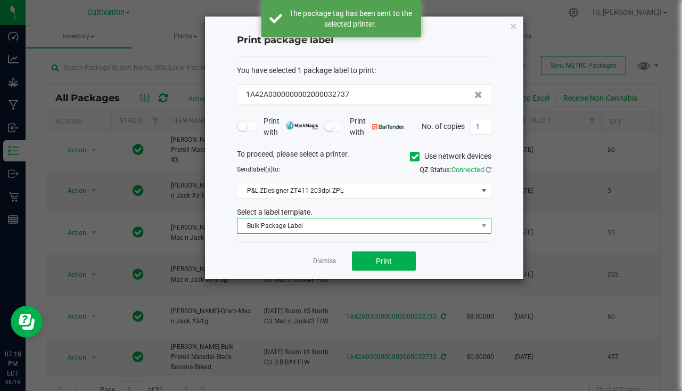
click at [347, 225] on span "Bulk Package Label" at bounding box center [357, 225] width 240 height 15
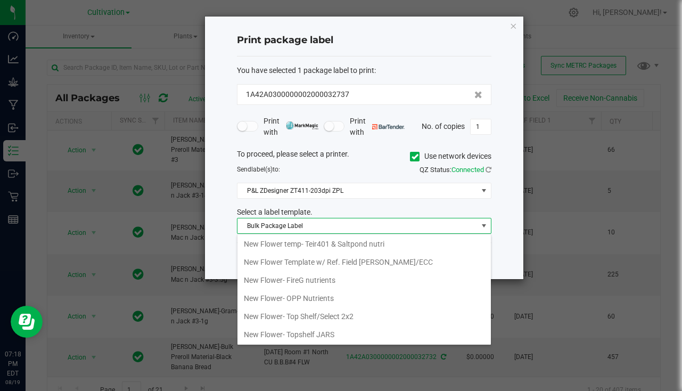
scroll to position [399, 0]
click at [346, 267] on li "New Flower Template w/ Ref. Field [PERSON_NAME]/ECC" at bounding box center [363, 262] width 253 height 18
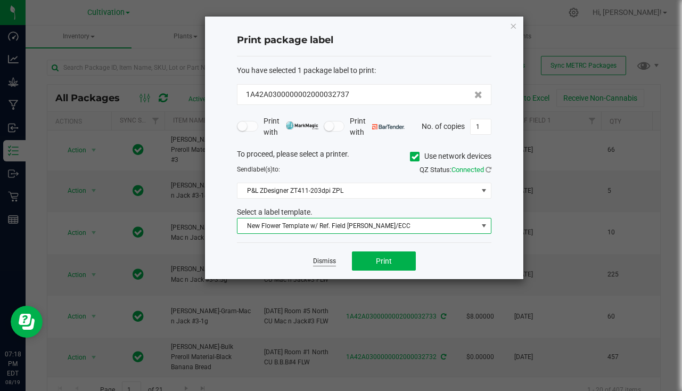
click at [331, 265] on link "Dismiss" at bounding box center [324, 260] width 23 height 9
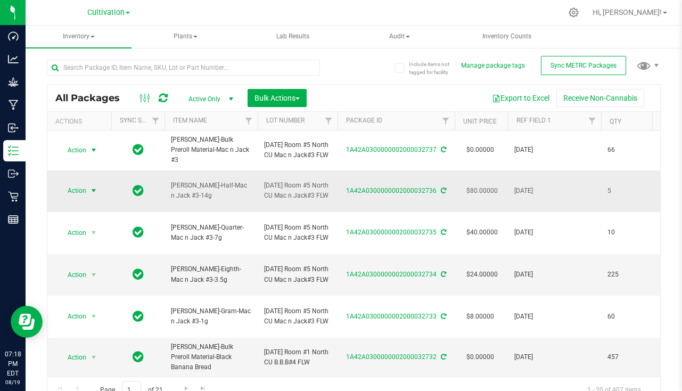
click at [95, 187] on span "select" at bounding box center [93, 190] width 9 height 9
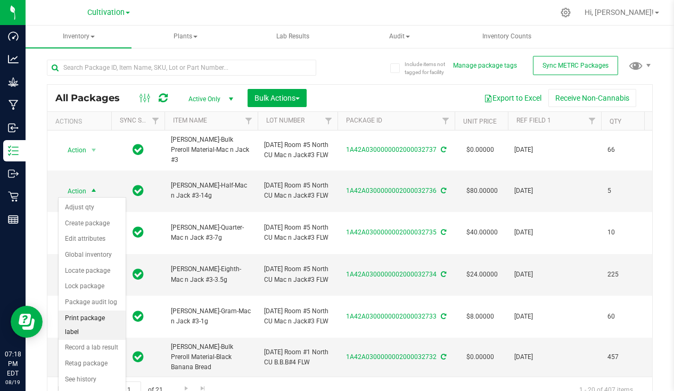
click at [106, 323] on li "Print package label" at bounding box center [92, 324] width 67 height 29
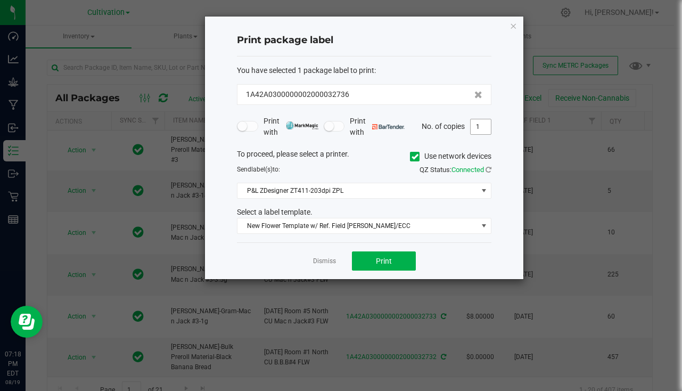
click at [474, 127] on input "1" at bounding box center [480, 126] width 20 height 15
type input "6"
click at [384, 258] on span "Print" at bounding box center [384, 260] width 16 height 9
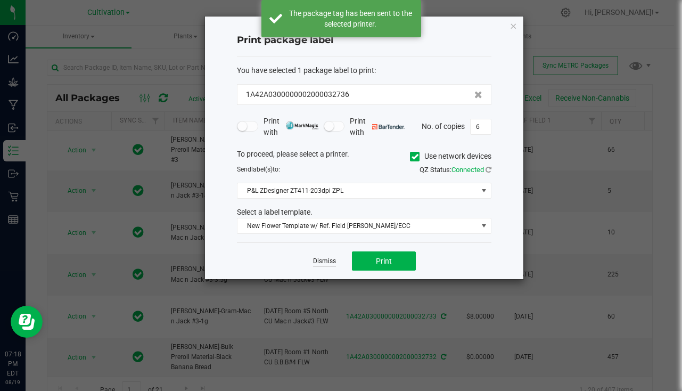
click at [328, 262] on link "Dismiss" at bounding box center [324, 260] width 23 height 9
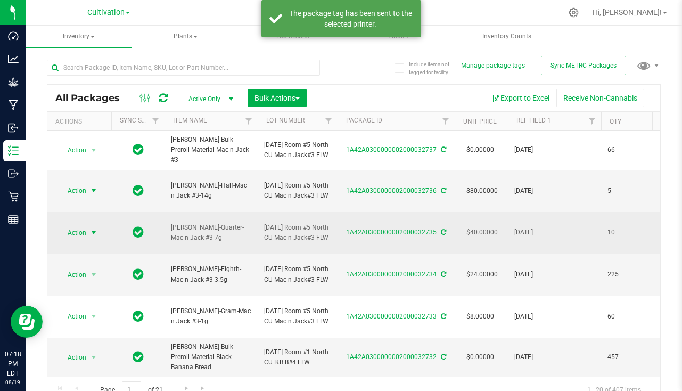
click at [92, 230] on span "select" at bounding box center [93, 232] width 9 height 9
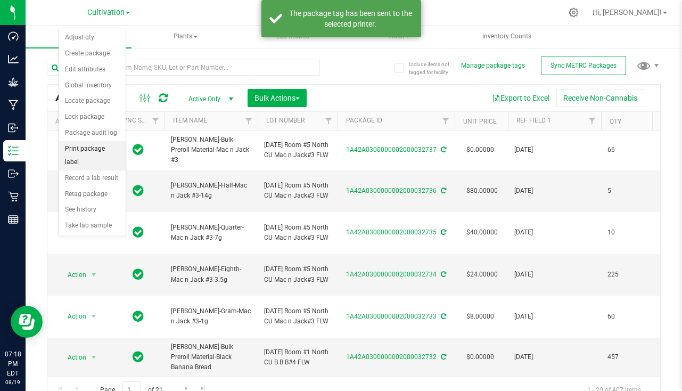
click at [103, 149] on li "Print package label" at bounding box center [92, 155] width 67 height 29
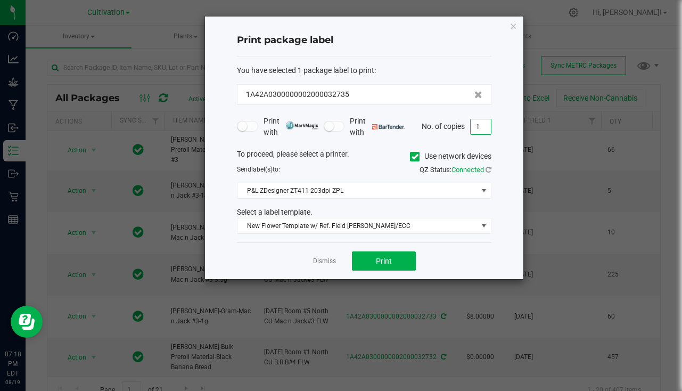
click at [484, 129] on input "1" at bounding box center [480, 126] width 20 height 15
type input "11"
click at [380, 252] on button "Print" at bounding box center [384, 260] width 64 height 19
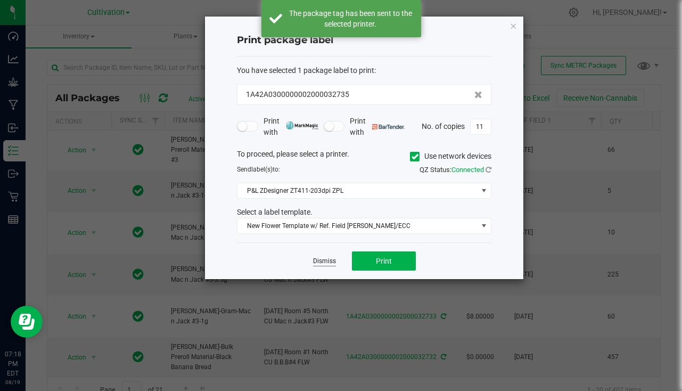
click at [329, 261] on link "Dismiss" at bounding box center [324, 260] width 23 height 9
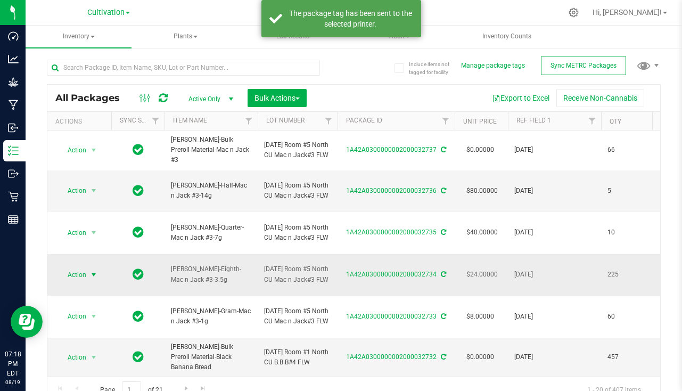
click at [94, 273] on span "select" at bounding box center [93, 274] width 9 height 9
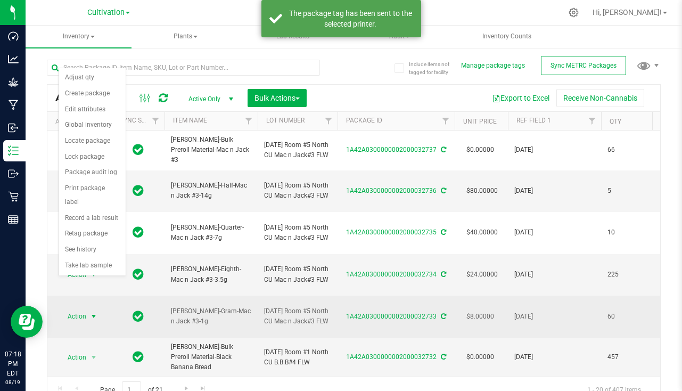
click at [85, 309] on span "Action" at bounding box center [72, 316] width 29 height 15
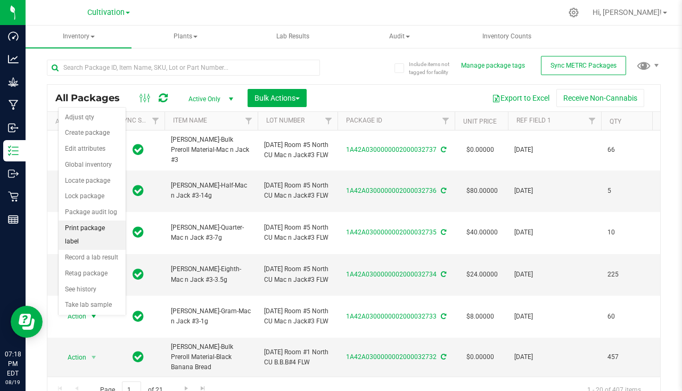
click at [111, 235] on li "Print package label" at bounding box center [92, 234] width 67 height 29
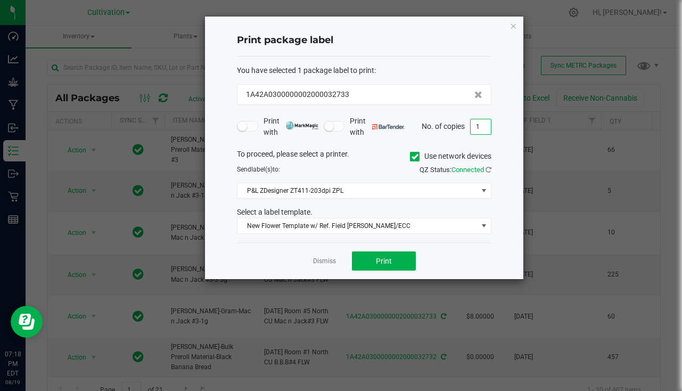
click at [477, 122] on input "1" at bounding box center [480, 126] width 20 height 15
type input "61"
click at [371, 262] on button "Print" at bounding box center [384, 260] width 64 height 19
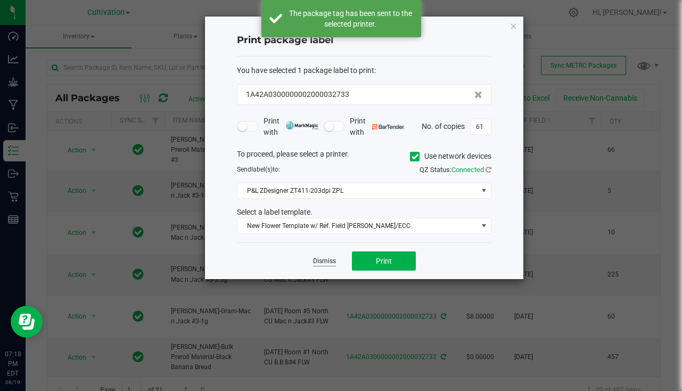
click at [331, 264] on link "Dismiss" at bounding box center [324, 260] width 23 height 9
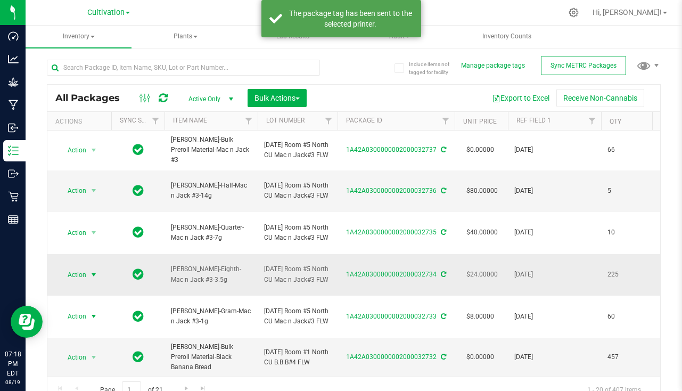
click at [84, 268] on span "Action" at bounding box center [72, 274] width 29 height 15
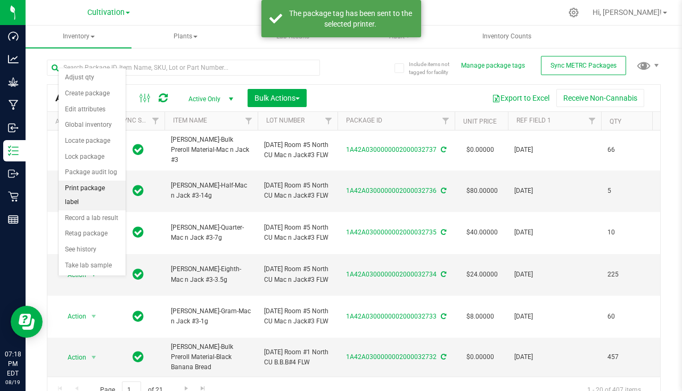
click at [113, 193] on li "Print package label" at bounding box center [92, 194] width 67 height 29
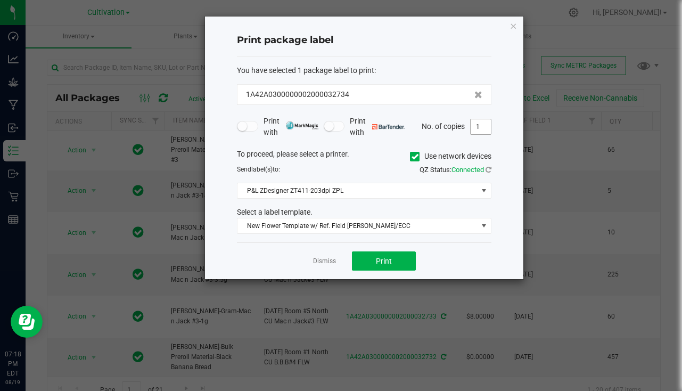
click at [477, 120] on input "1" at bounding box center [480, 126] width 20 height 15
type input "226"
click at [395, 257] on button "Print" at bounding box center [384, 260] width 64 height 19
click at [328, 259] on link "Dismiss" at bounding box center [324, 260] width 23 height 9
